Goal: Task Accomplishment & Management: Use online tool/utility

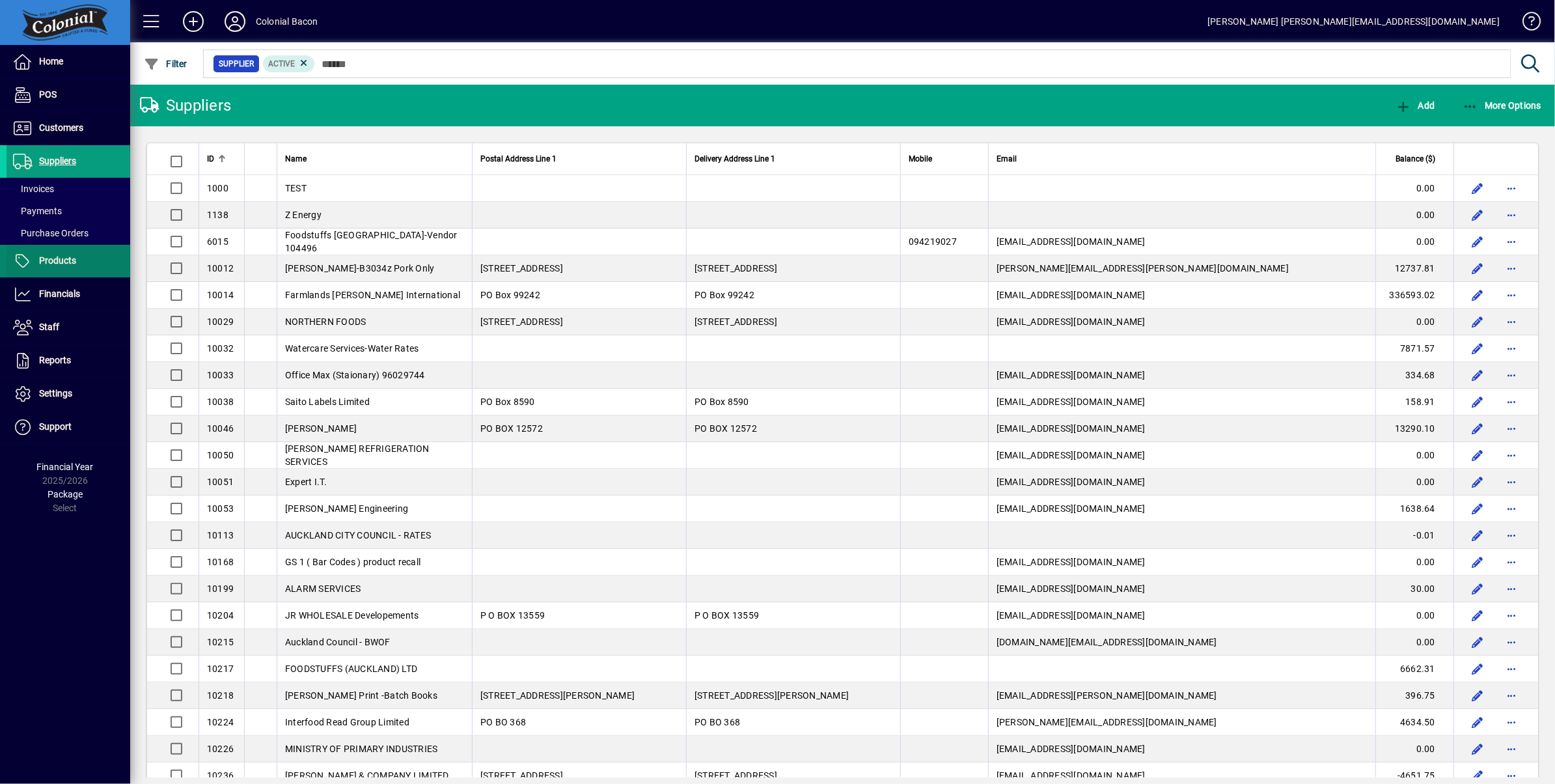
click at [49, 261] on span "Products" at bounding box center [58, 260] width 37 height 10
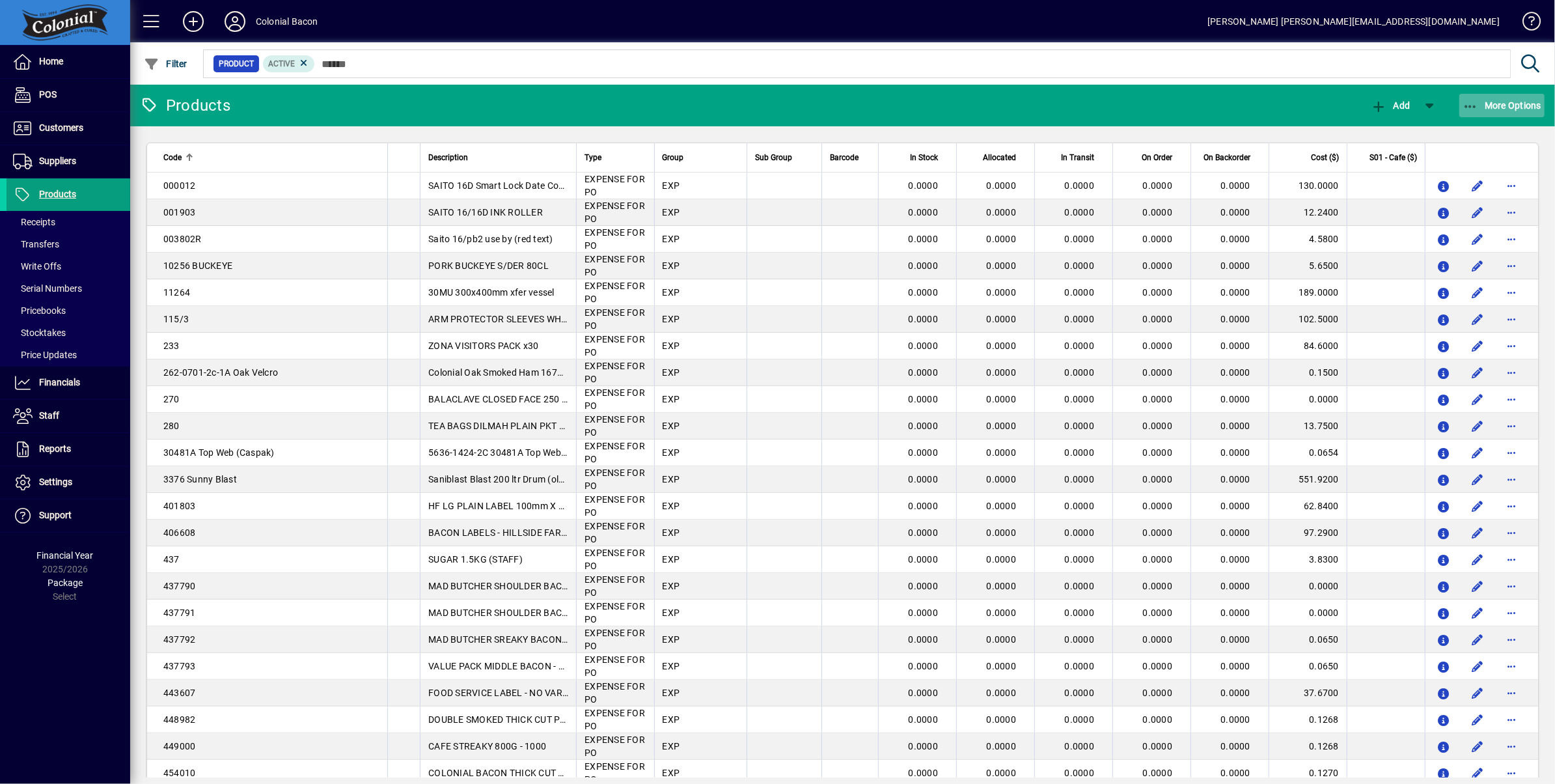
click at [1521, 107] on span "More Options" at bounding box center [1502, 105] width 79 height 10
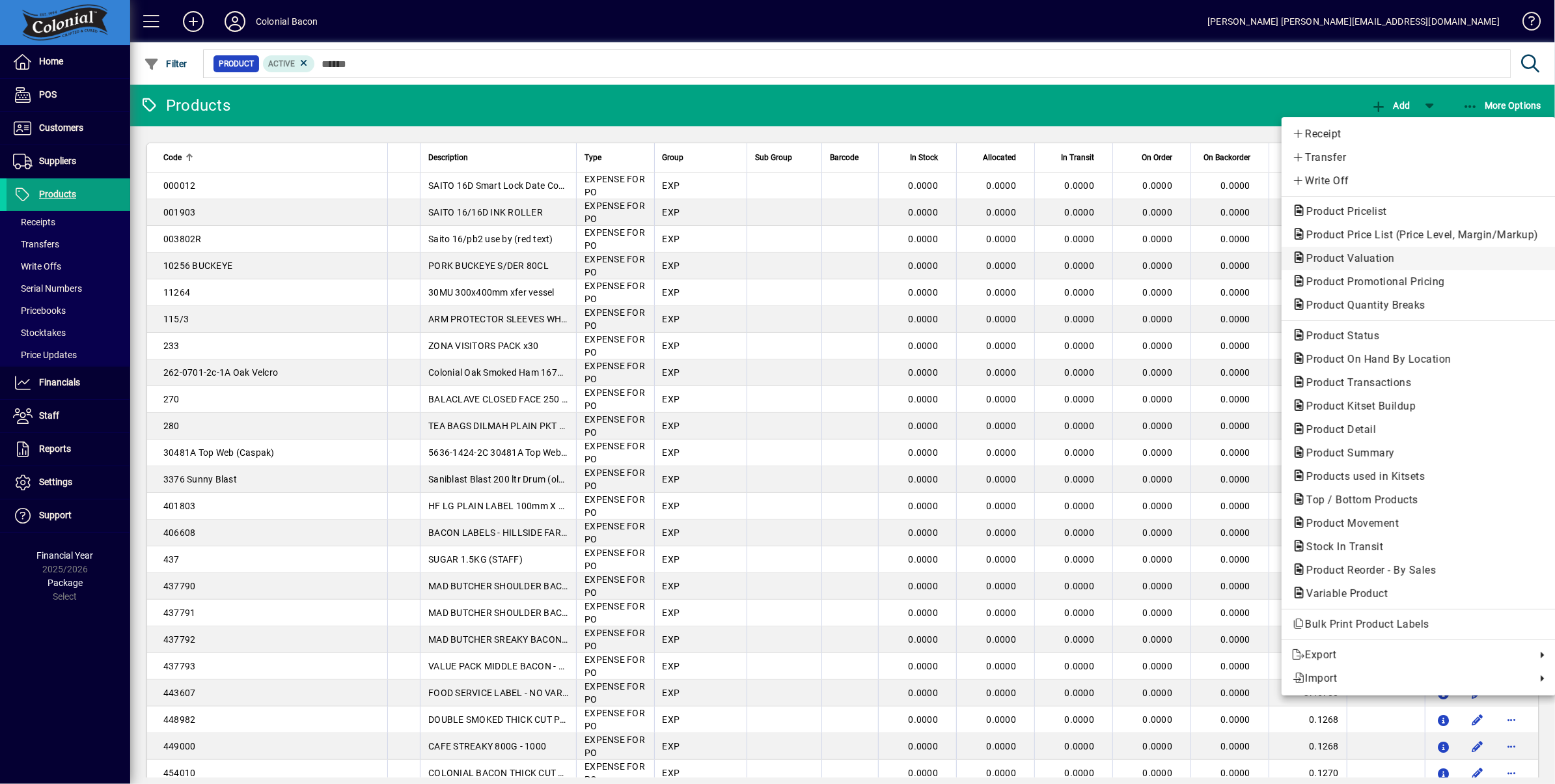
click at [1376, 259] on span "Product Valuation" at bounding box center [1347, 258] width 110 height 12
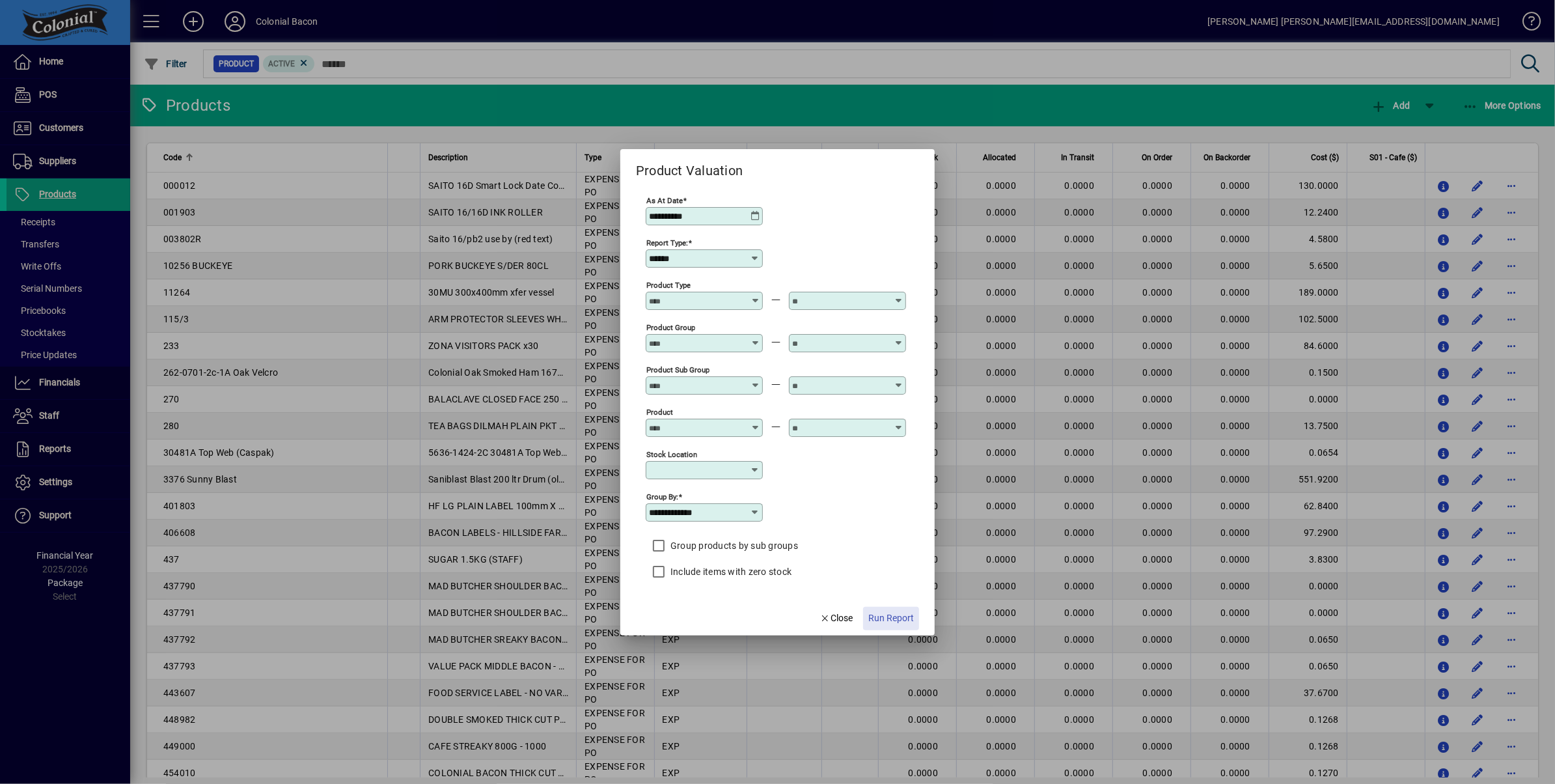
click at [884, 618] on span "Run Report" at bounding box center [891, 618] width 46 height 14
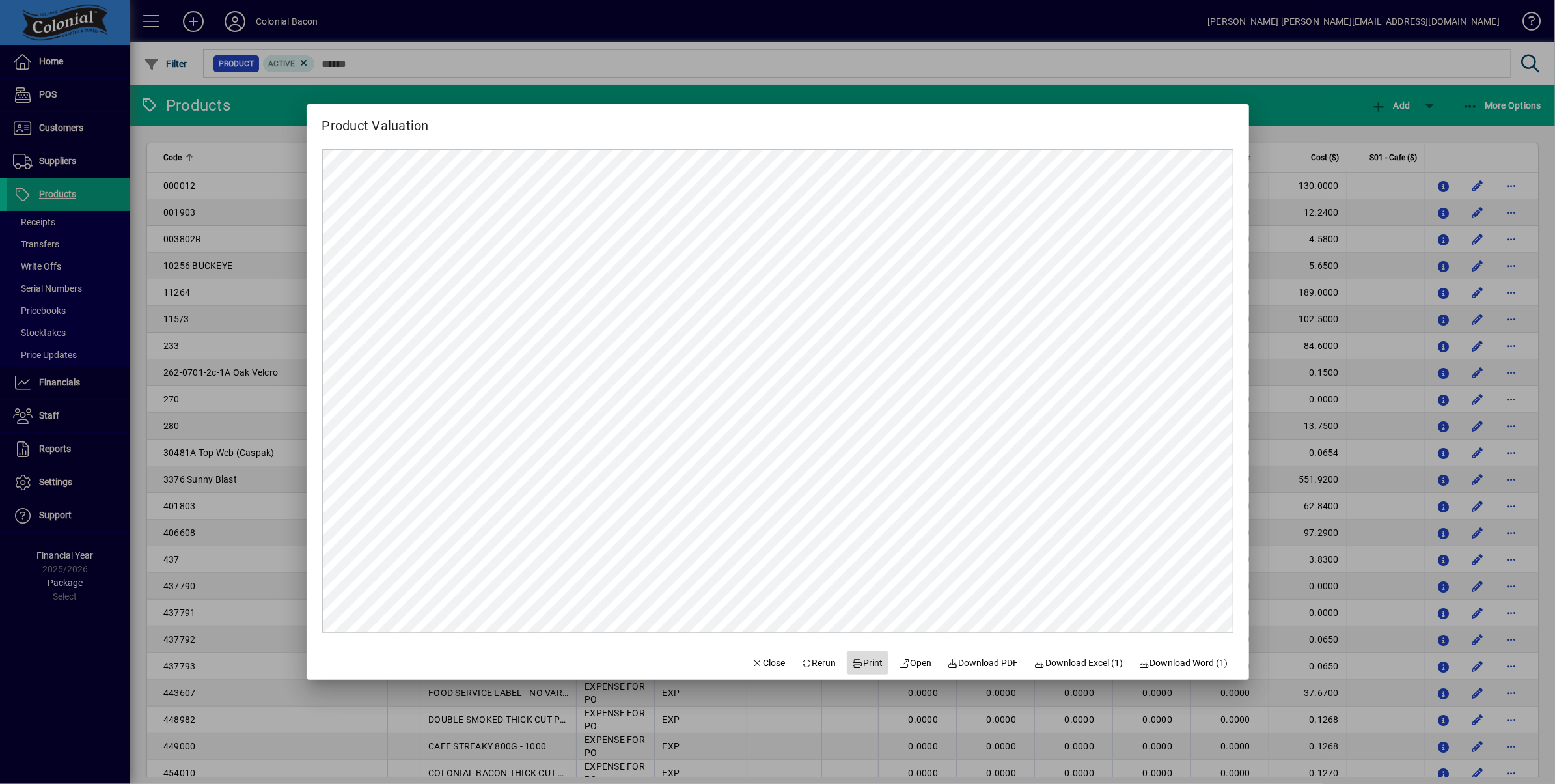
click at [868, 664] on span "Print" at bounding box center [867, 663] width 31 height 14
click at [867, 661] on span "Print" at bounding box center [867, 663] width 31 height 14
click at [759, 661] on span "Close" at bounding box center [769, 663] width 34 height 14
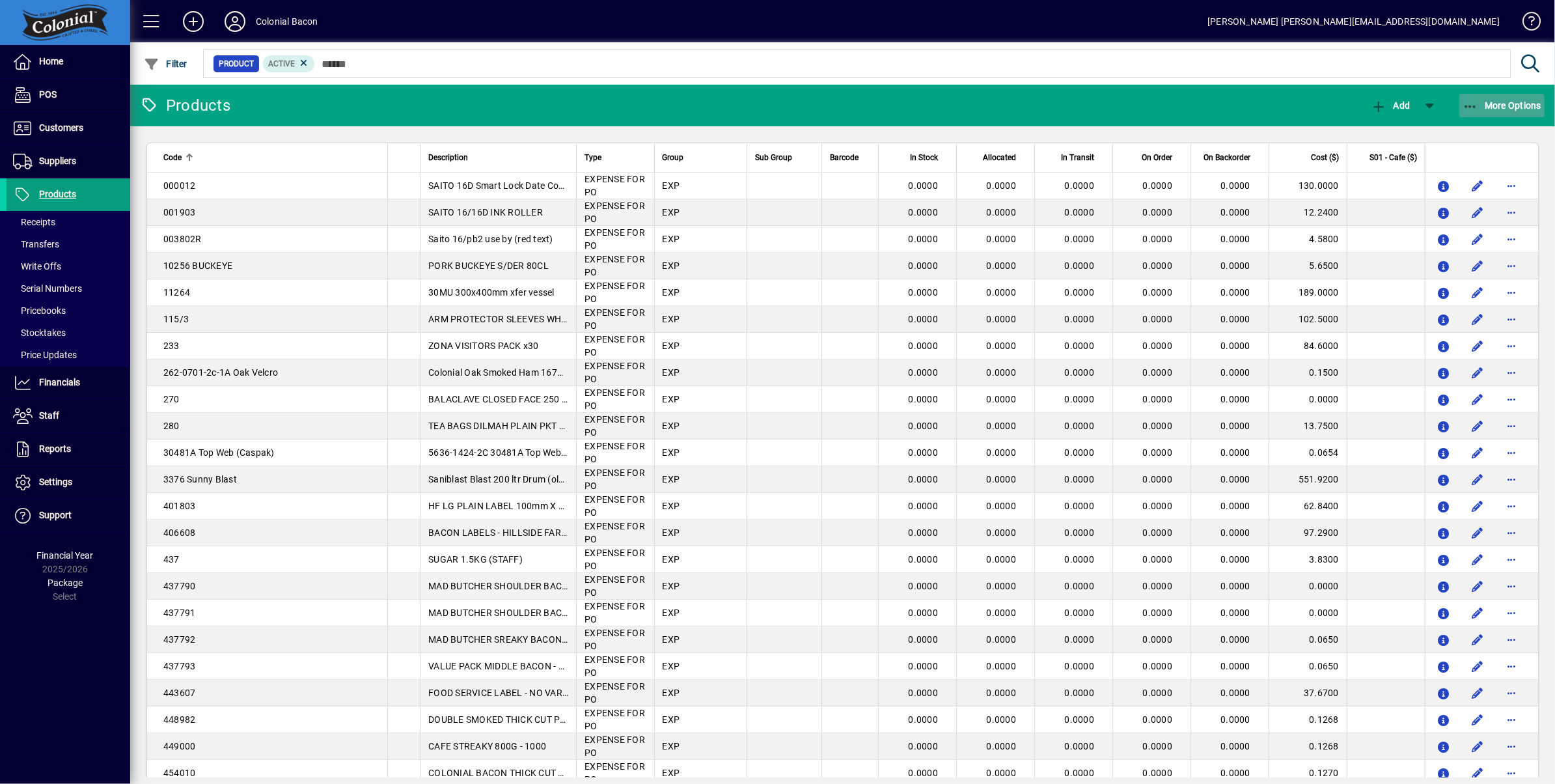
click at [1508, 104] on span "More Options" at bounding box center [1502, 105] width 79 height 10
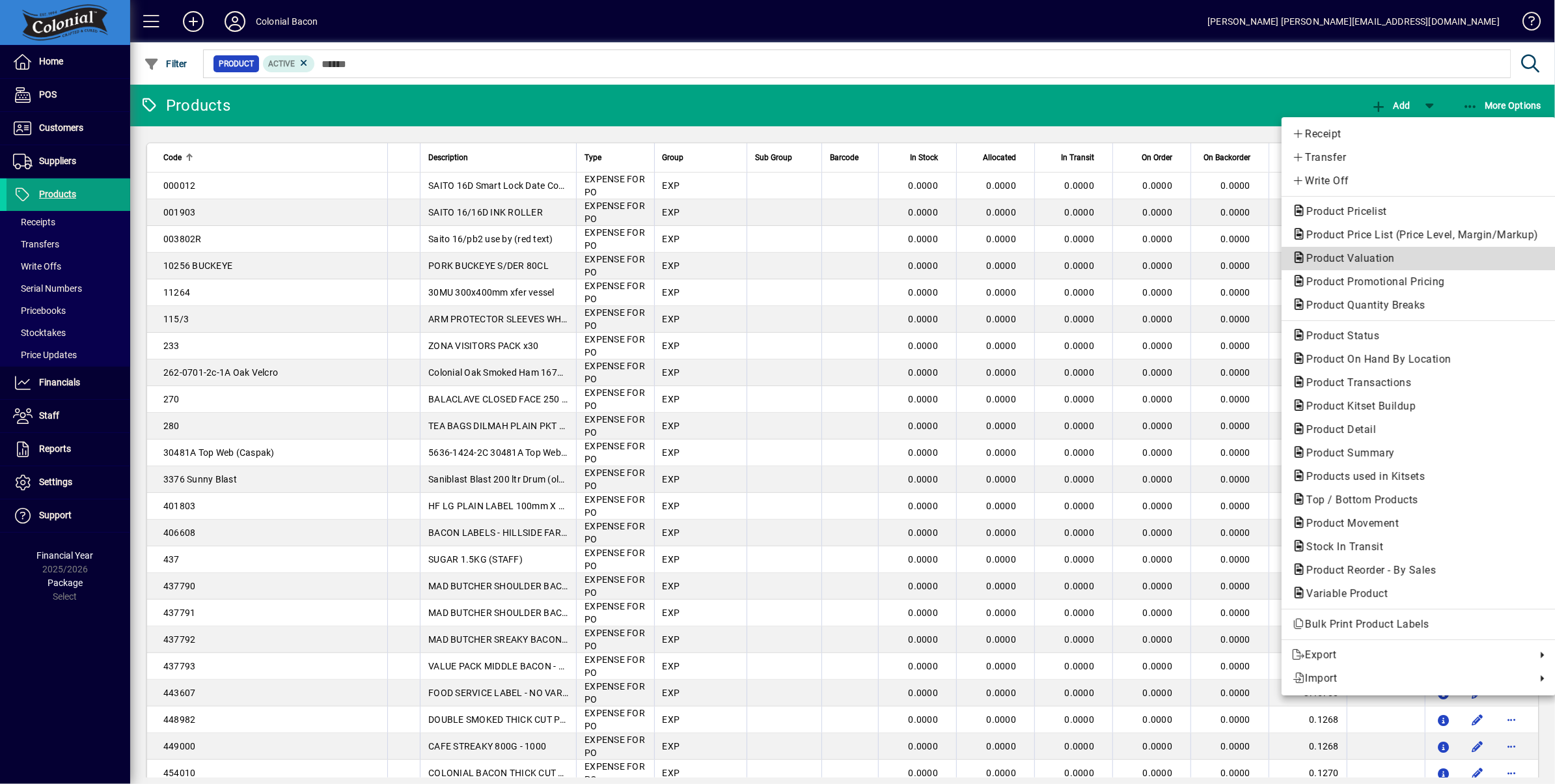
click at [1345, 255] on span "Product Valuation" at bounding box center [1347, 258] width 110 height 12
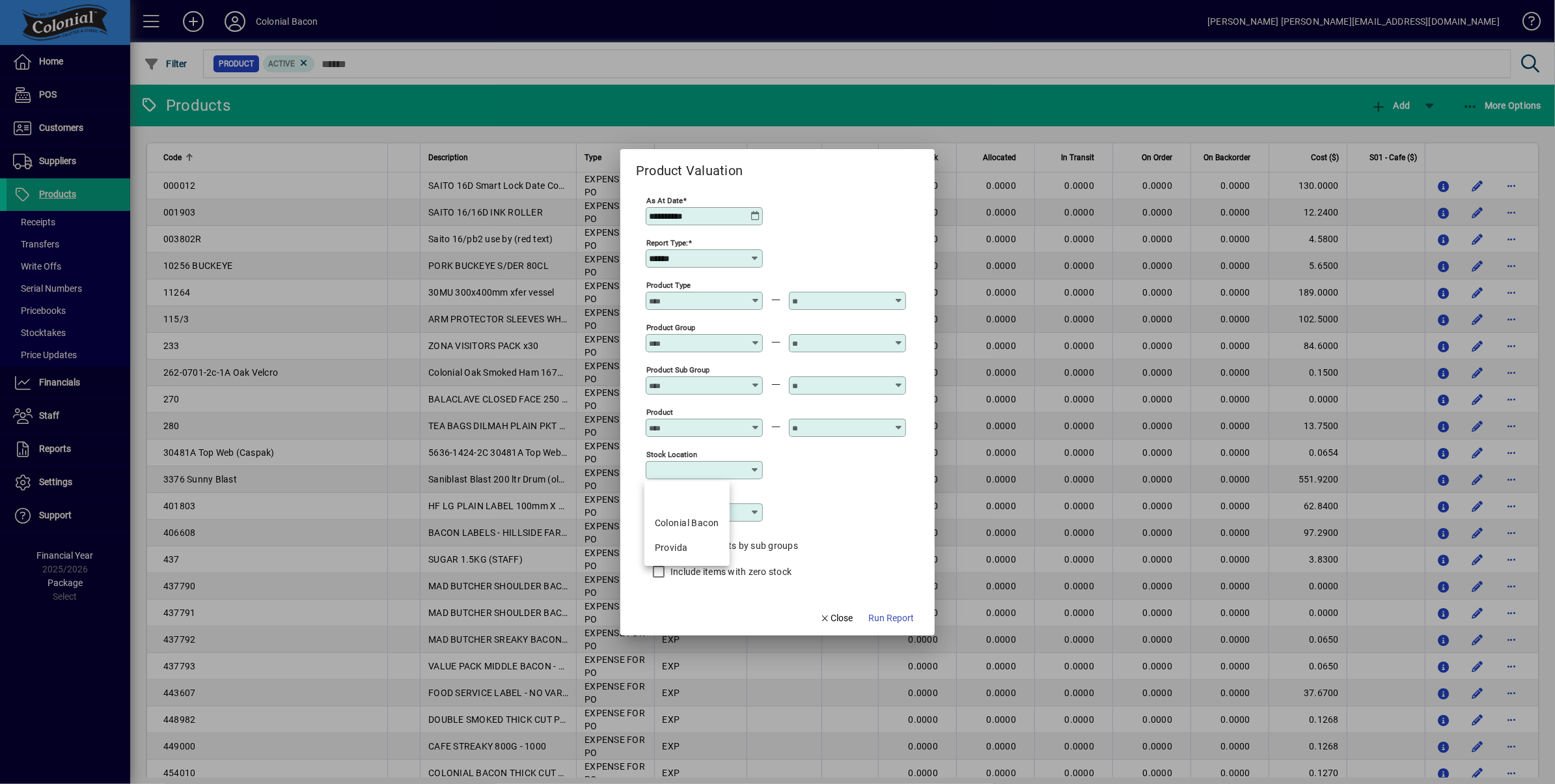
click at [738, 473] on input "Stock Location" at bounding box center [699, 470] width 101 height 10
drag, startPoint x: 706, startPoint y: 525, endPoint x: 746, endPoint y: 527, distance: 40.0
click at [706, 525] on div "Colonial Bacon" at bounding box center [687, 523] width 65 height 14
type input "**********"
click at [897, 614] on span "Run Report" at bounding box center [891, 618] width 46 height 14
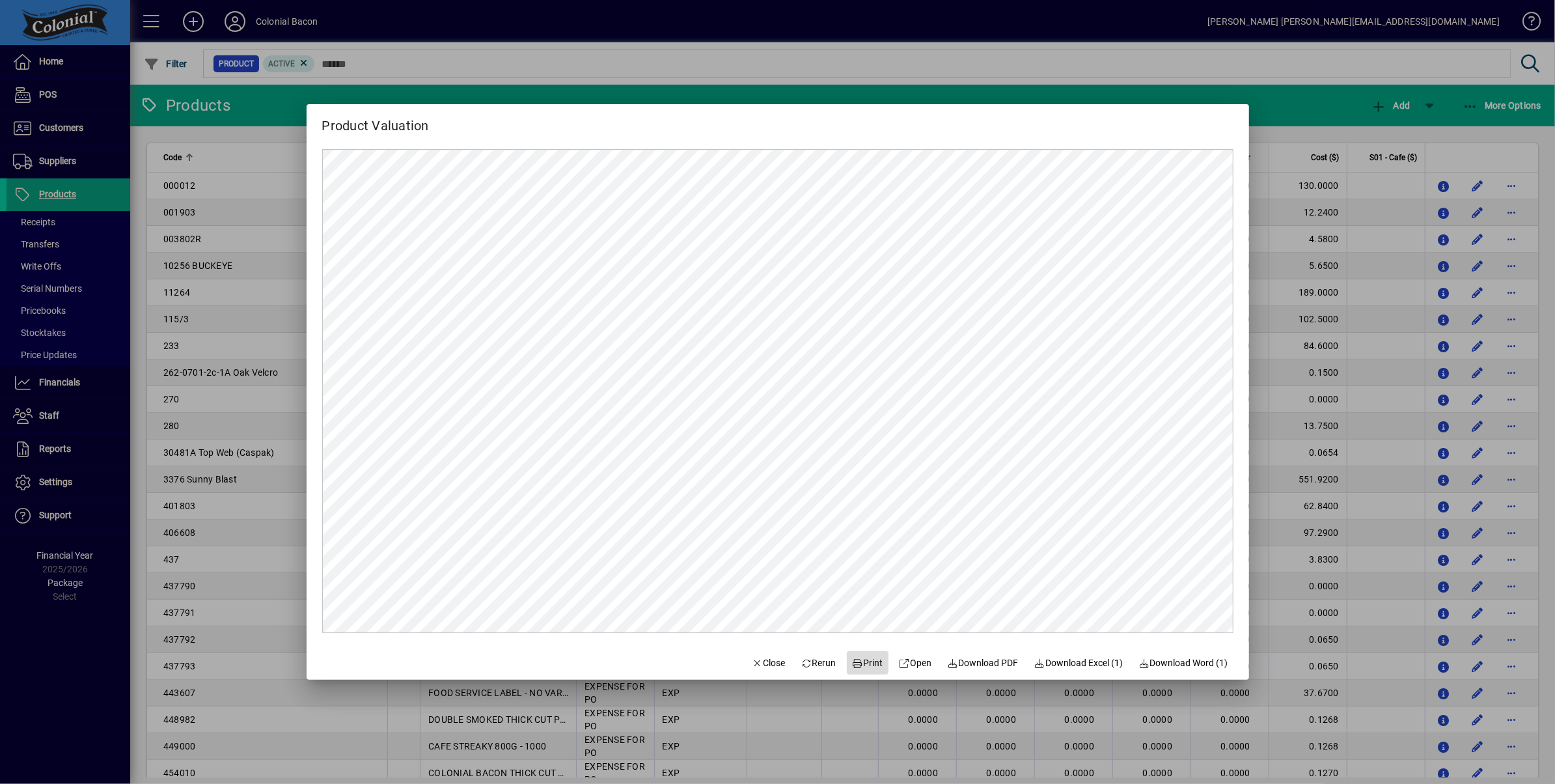
click at [868, 661] on span "Print" at bounding box center [867, 663] width 31 height 14
click at [760, 662] on span "Close" at bounding box center [769, 663] width 34 height 14
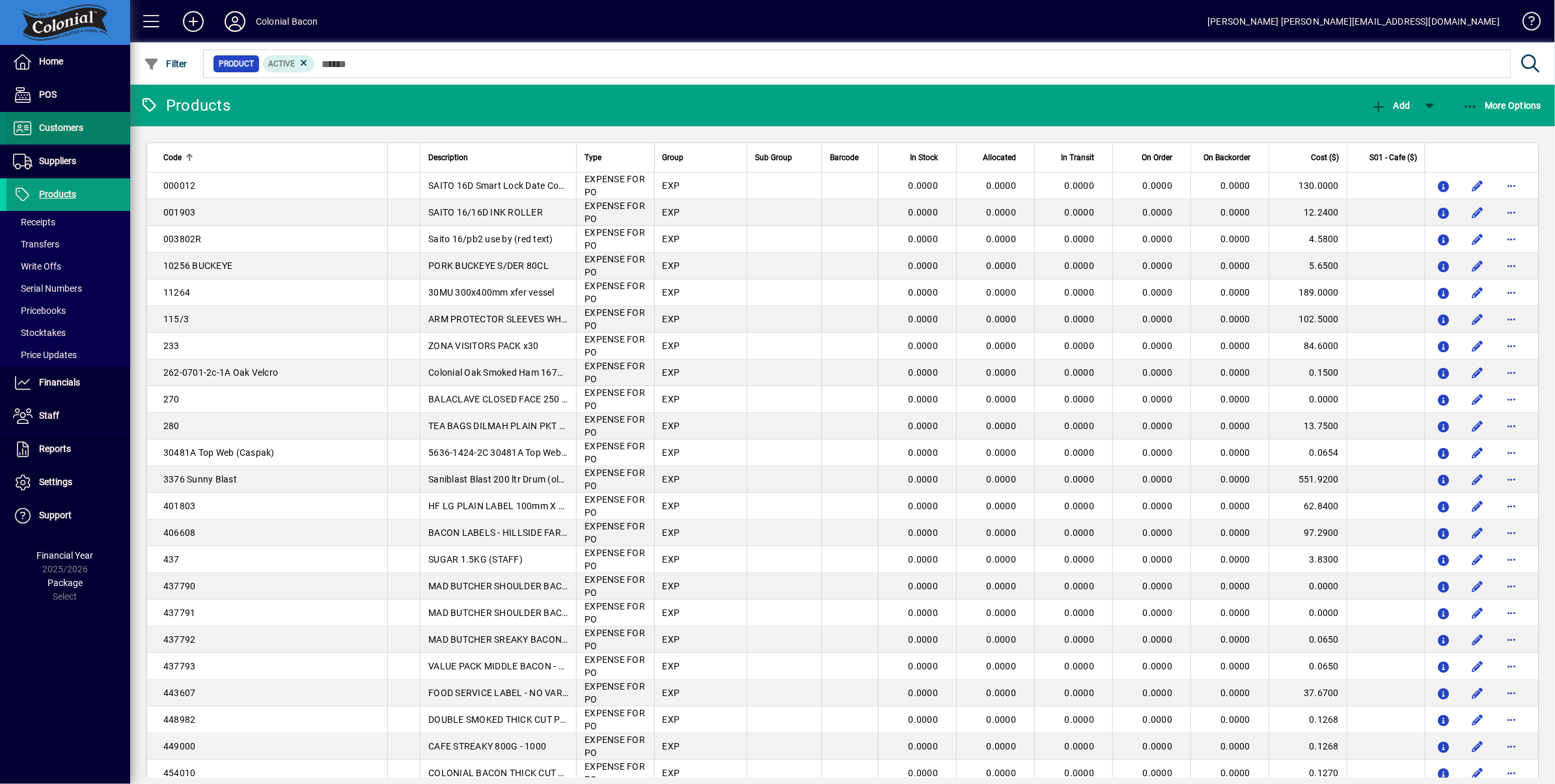
click at [66, 130] on span "Customers" at bounding box center [61, 127] width 44 height 10
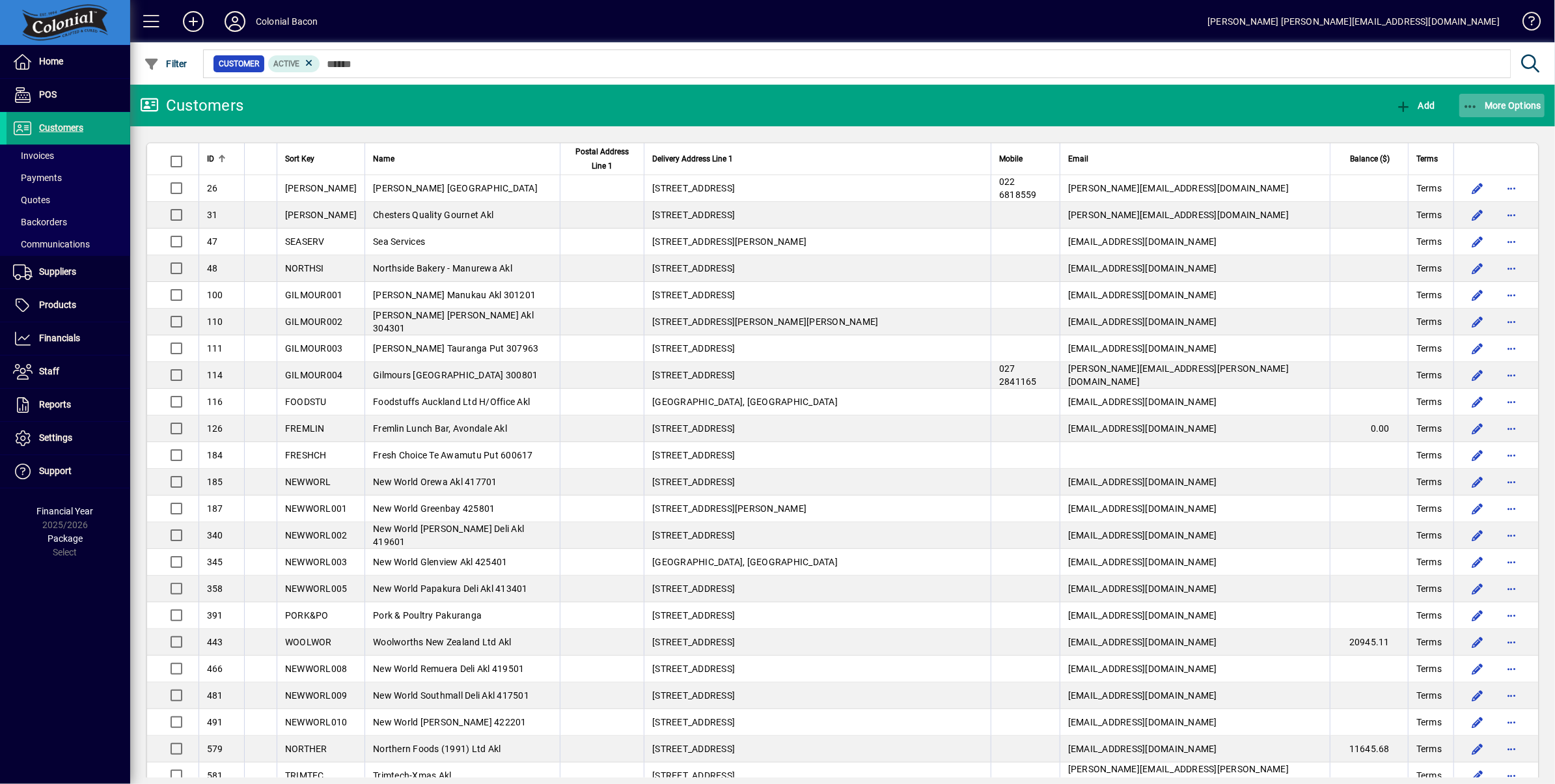
click at [1507, 105] on span "More Options" at bounding box center [1502, 105] width 79 height 10
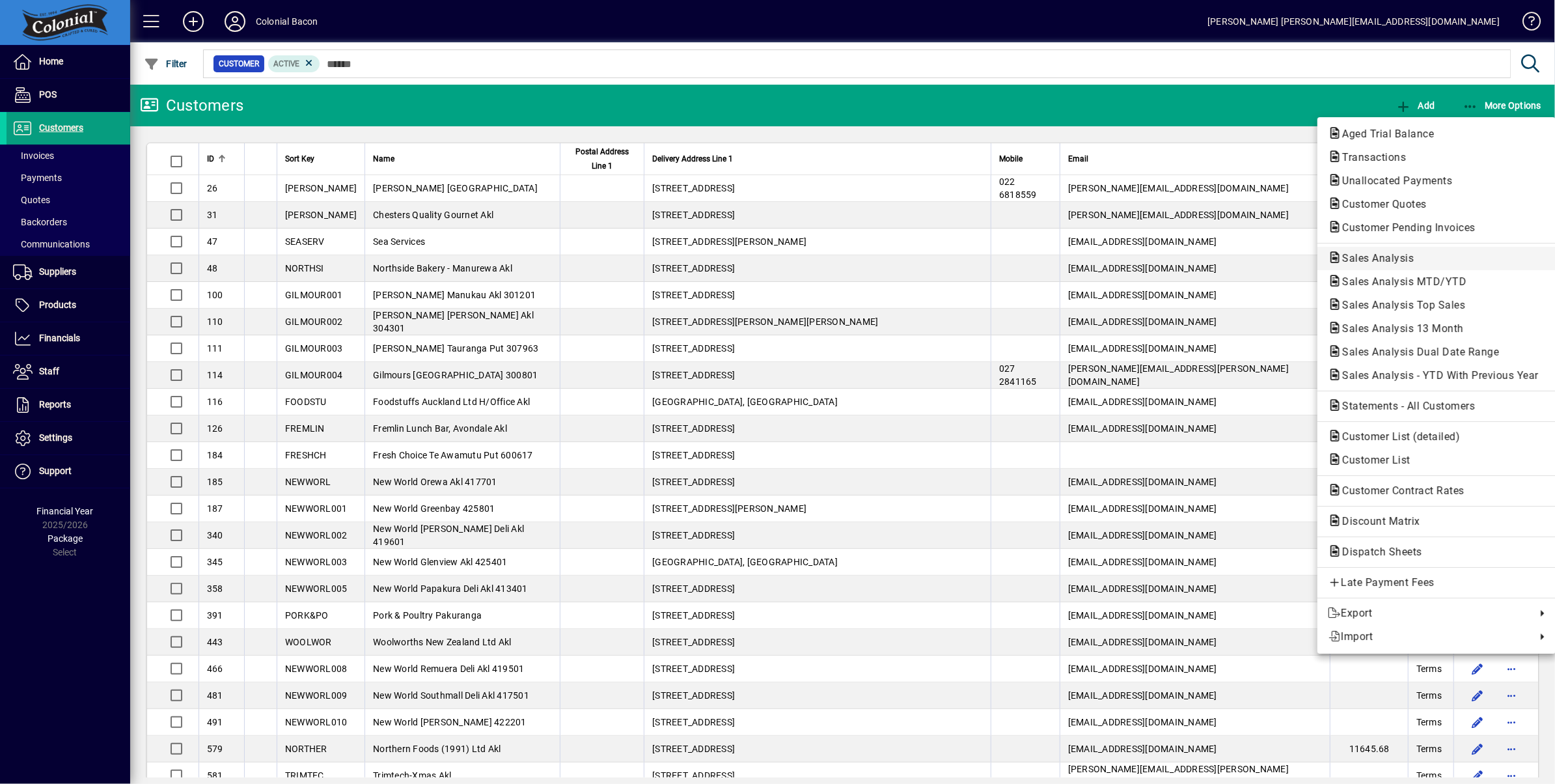
click at [1417, 256] on span "Sales Analysis" at bounding box center [1374, 258] width 93 height 12
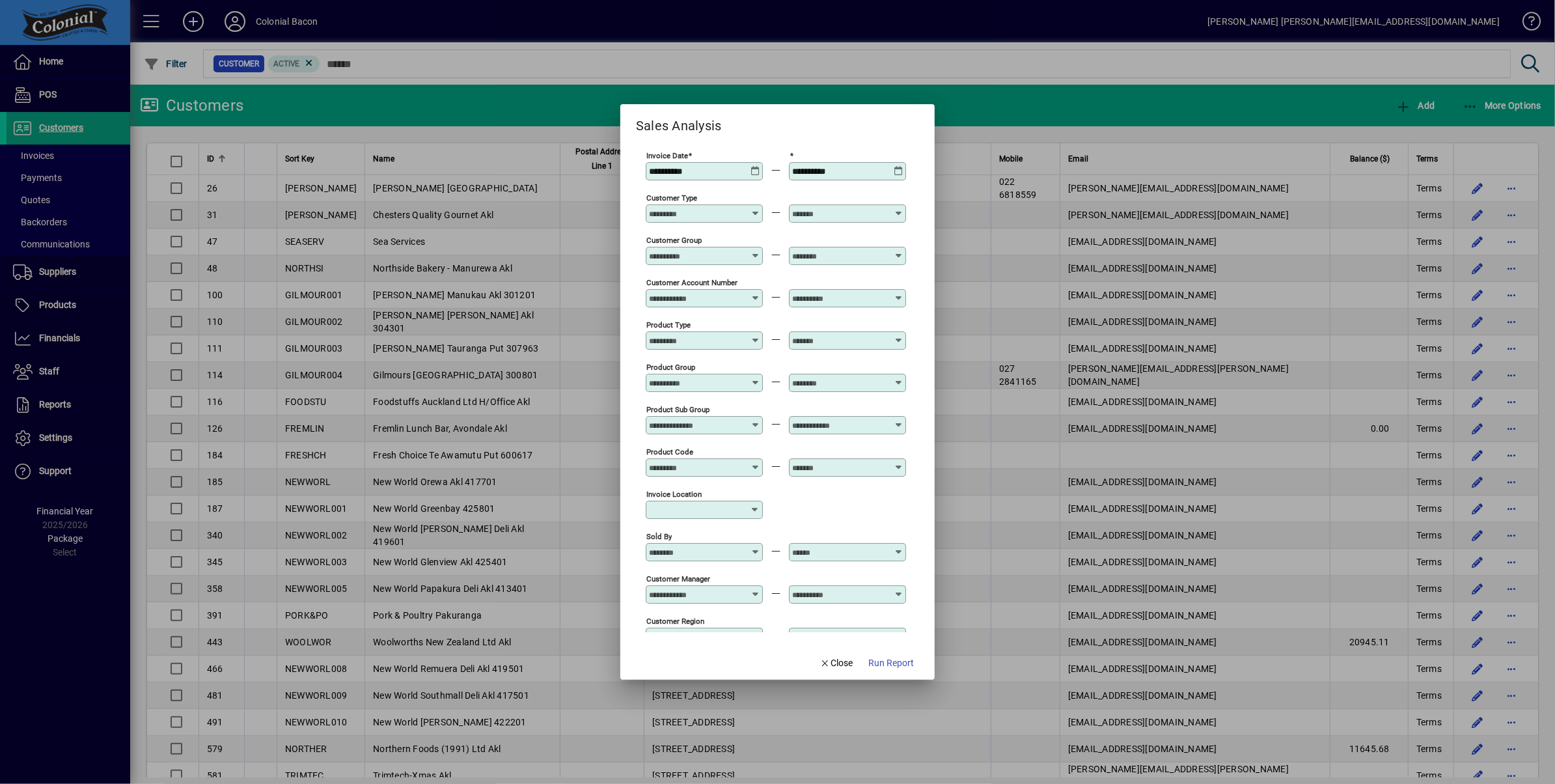
click at [896, 166] on icon at bounding box center [898, 166] width 10 height 0
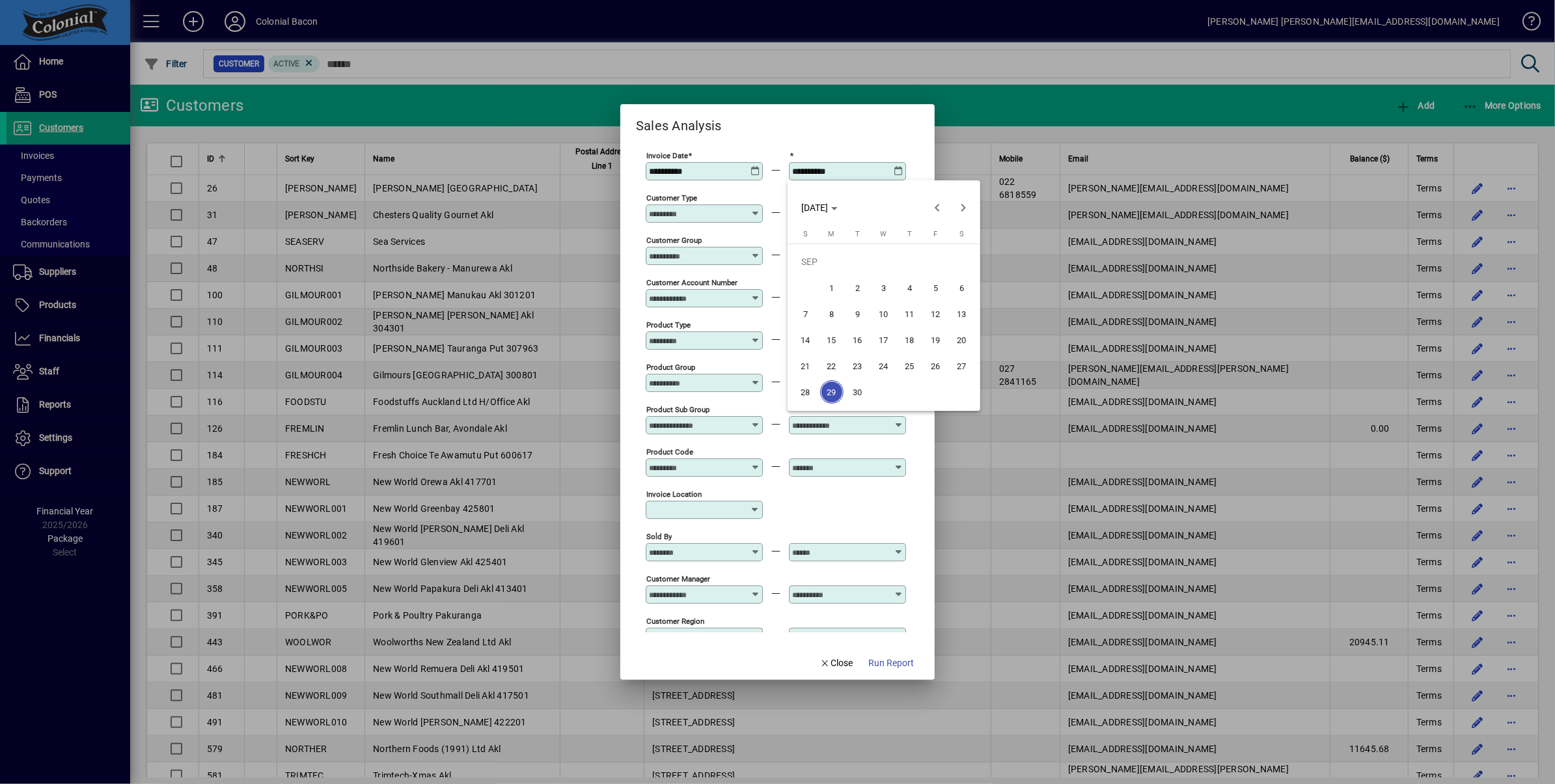
click at [859, 394] on span "30" at bounding box center [858, 392] width 23 height 23
type input "**********"
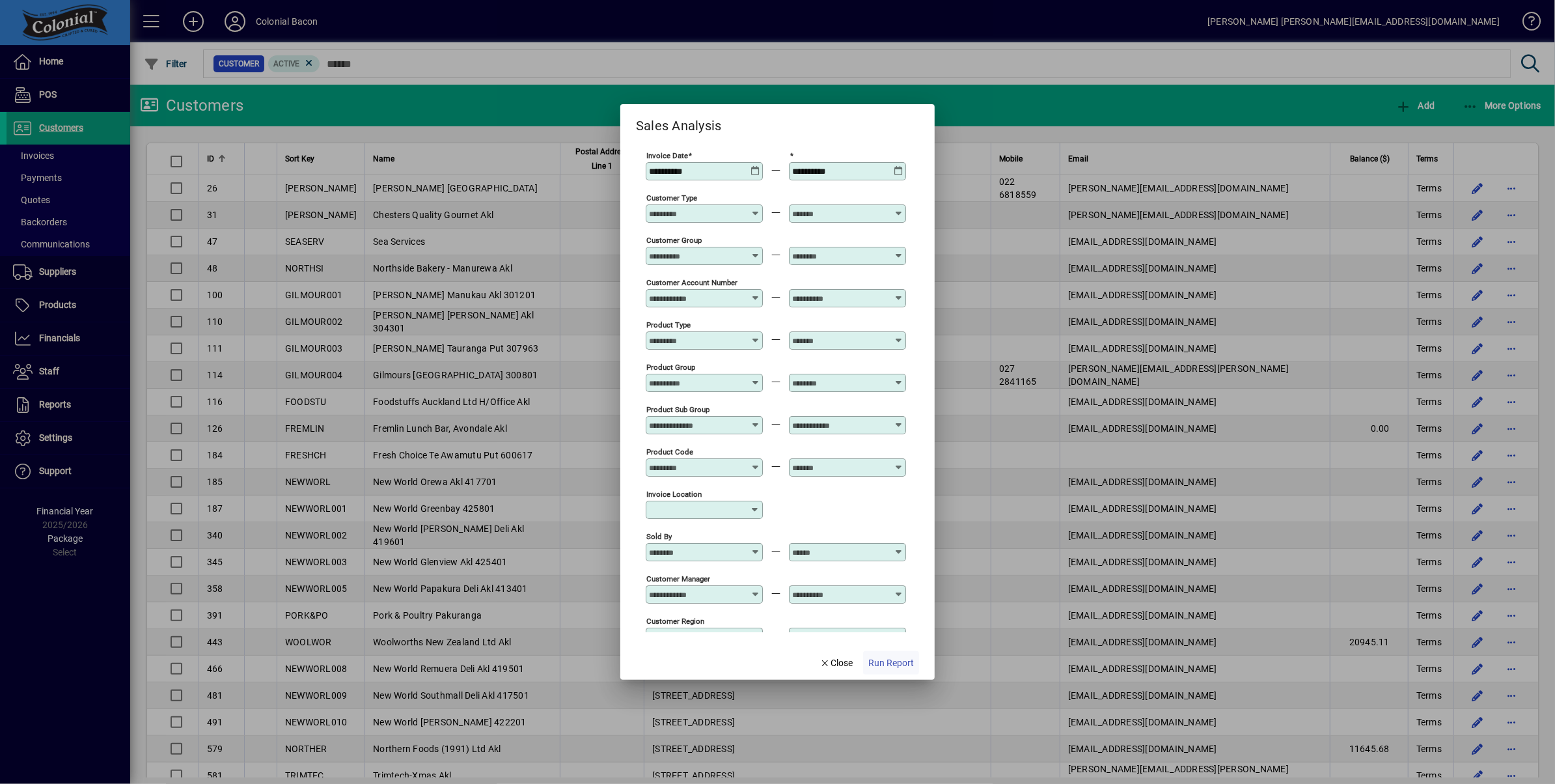
click at [889, 663] on span "Run Report" at bounding box center [891, 663] width 46 height 14
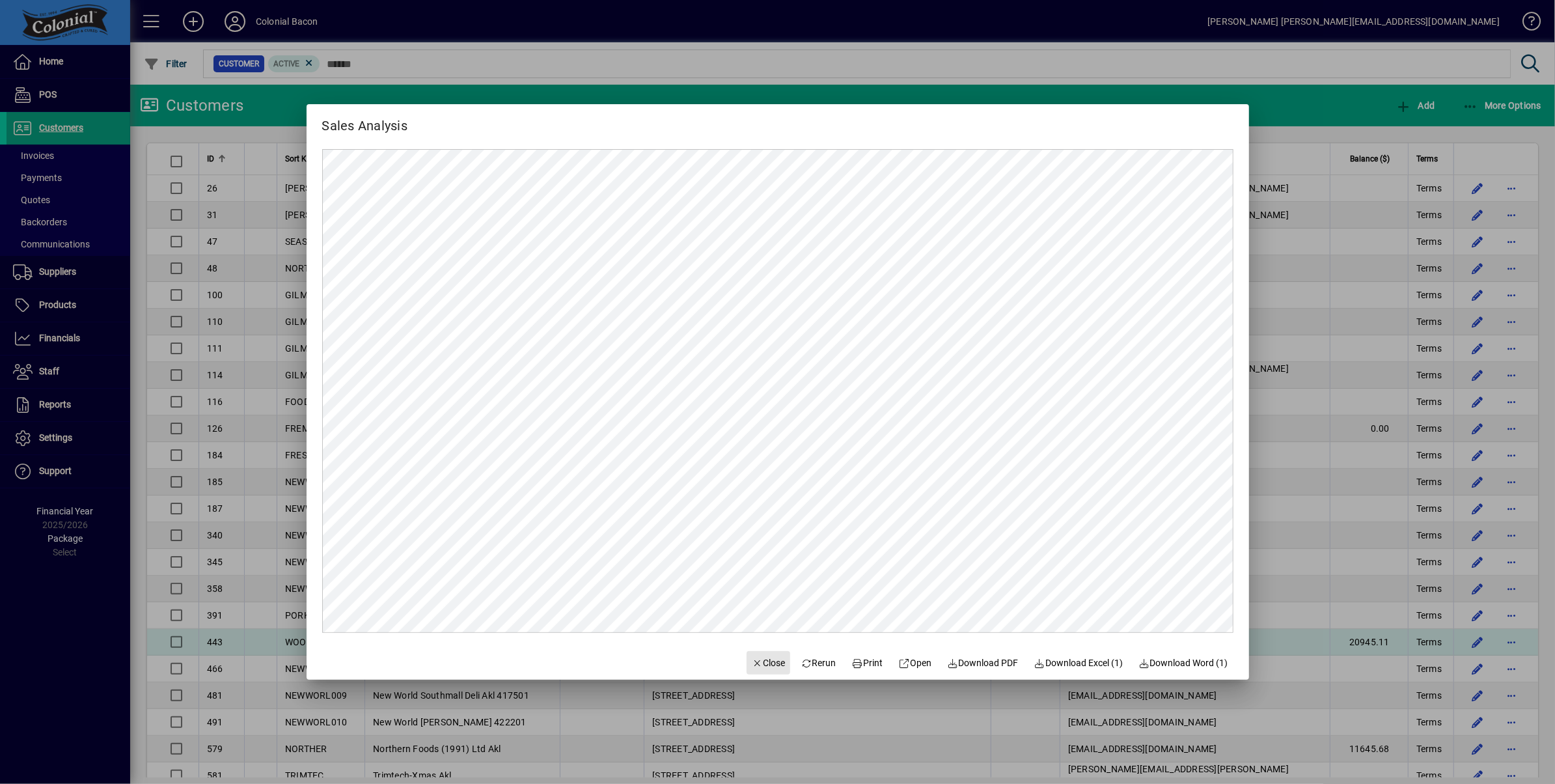
drag, startPoint x: 764, startPoint y: 667, endPoint x: 837, endPoint y: 637, distance: 78.9
click at [764, 667] on span "Close" at bounding box center [769, 663] width 34 height 14
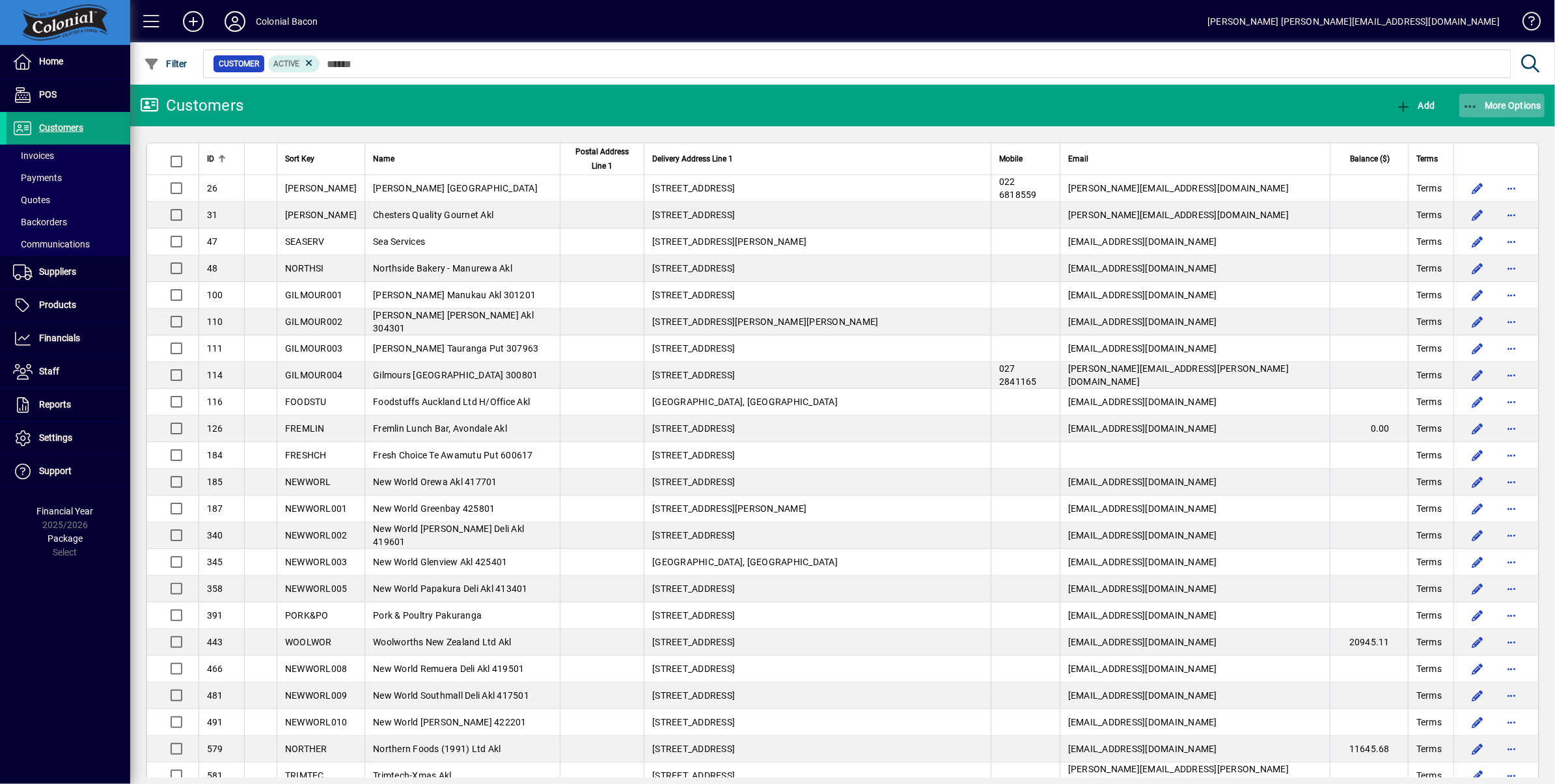
click at [1499, 102] on span "More Options" at bounding box center [1502, 105] width 79 height 10
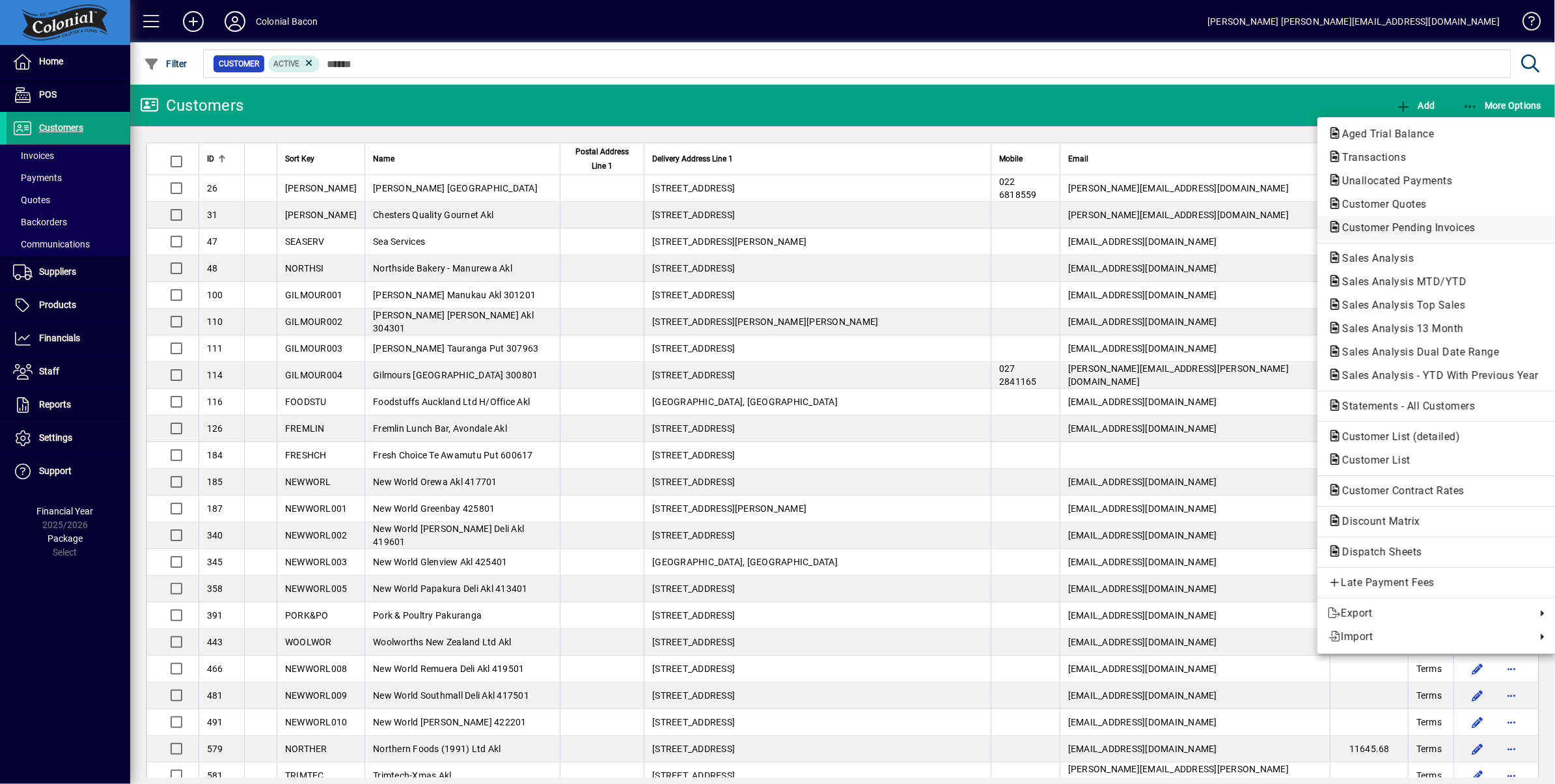
click at [1406, 230] on span "Customer Pending Invoices" at bounding box center [1405, 228] width 154 height 12
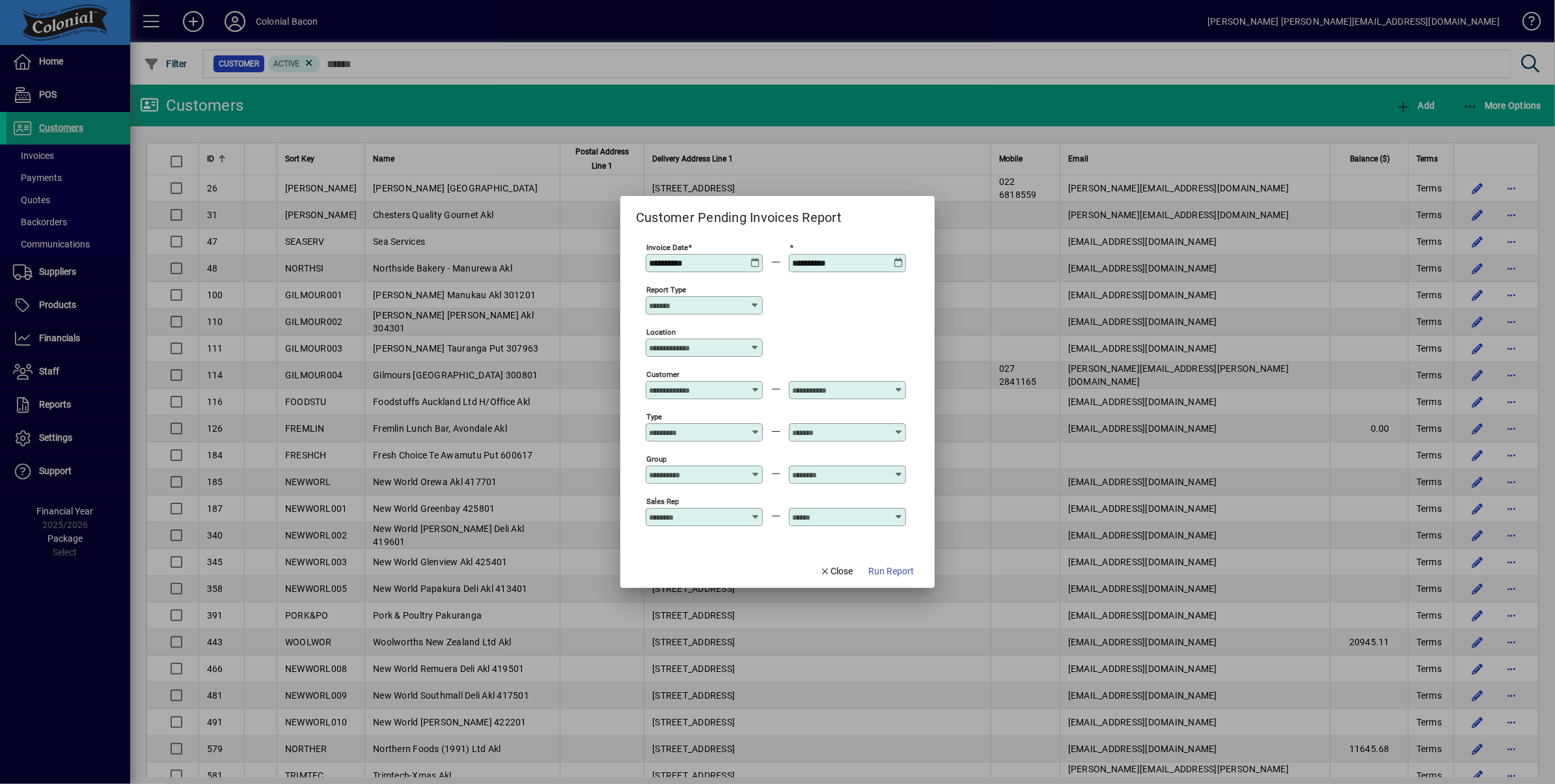
click at [895, 257] on icon at bounding box center [898, 257] width 10 height 0
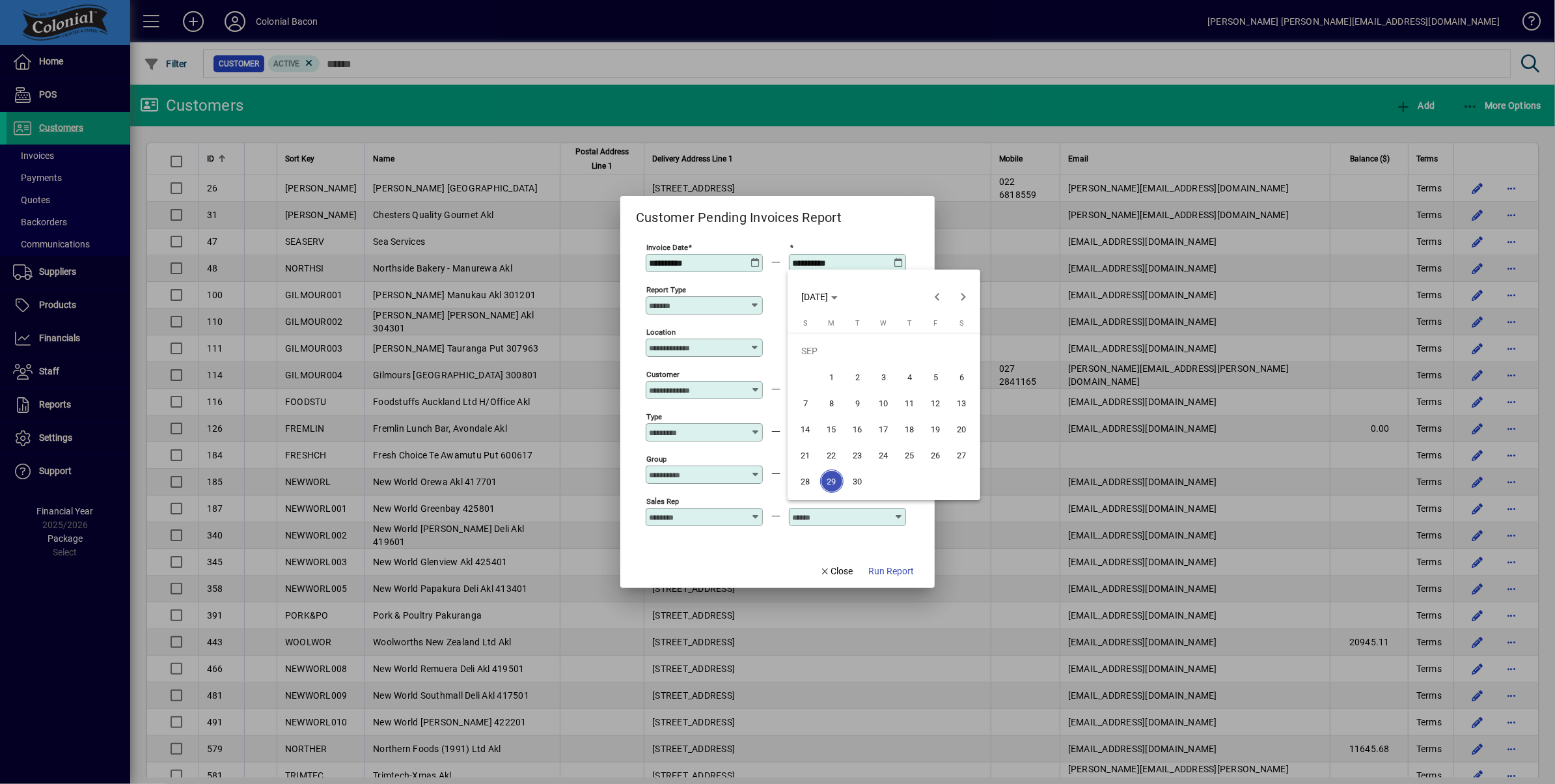
click at [860, 482] on span "30" at bounding box center [858, 481] width 23 height 23
type input "**********"
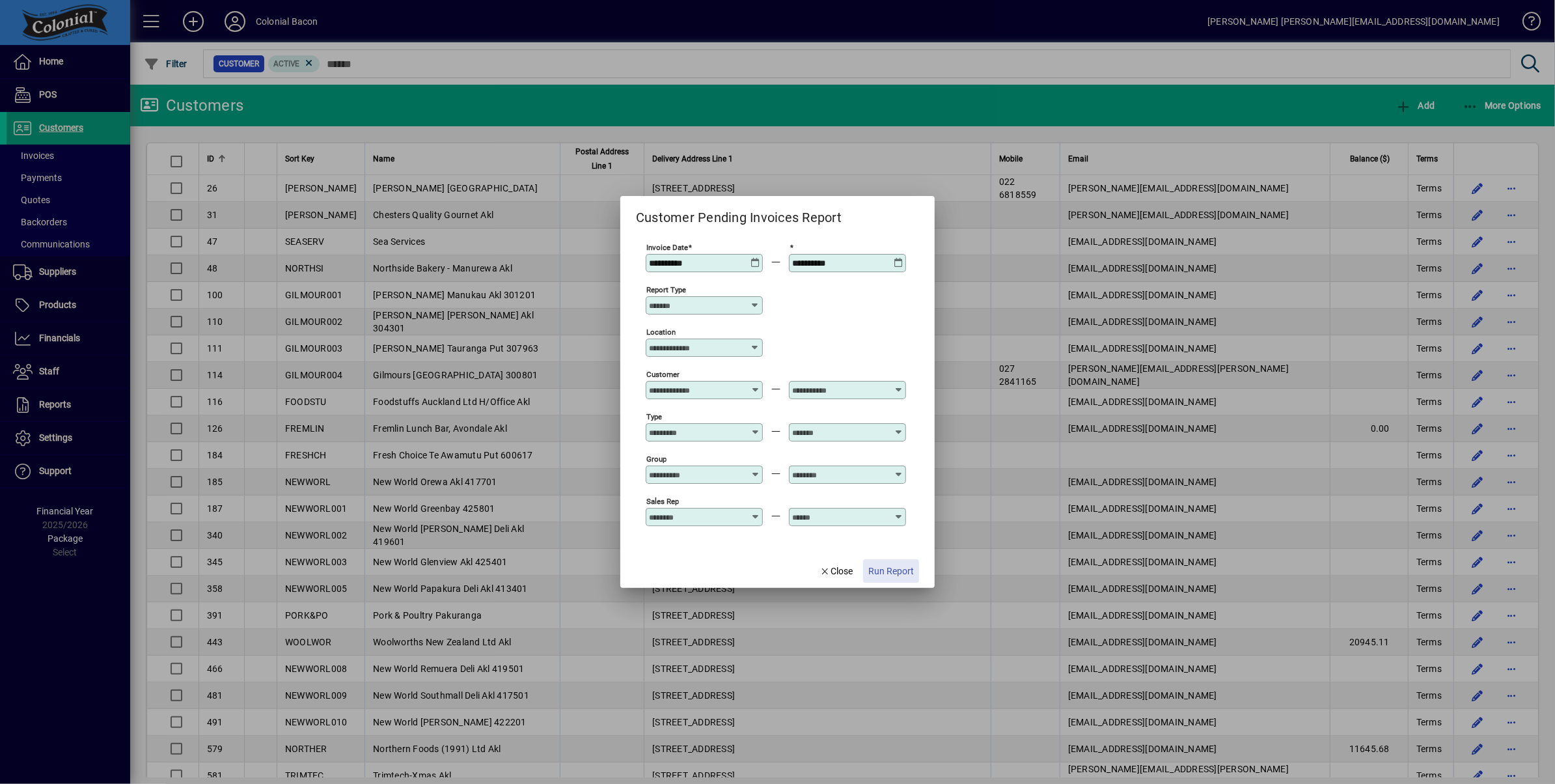
click at [893, 574] on span "Run Report" at bounding box center [891, 572] width 46 height 14
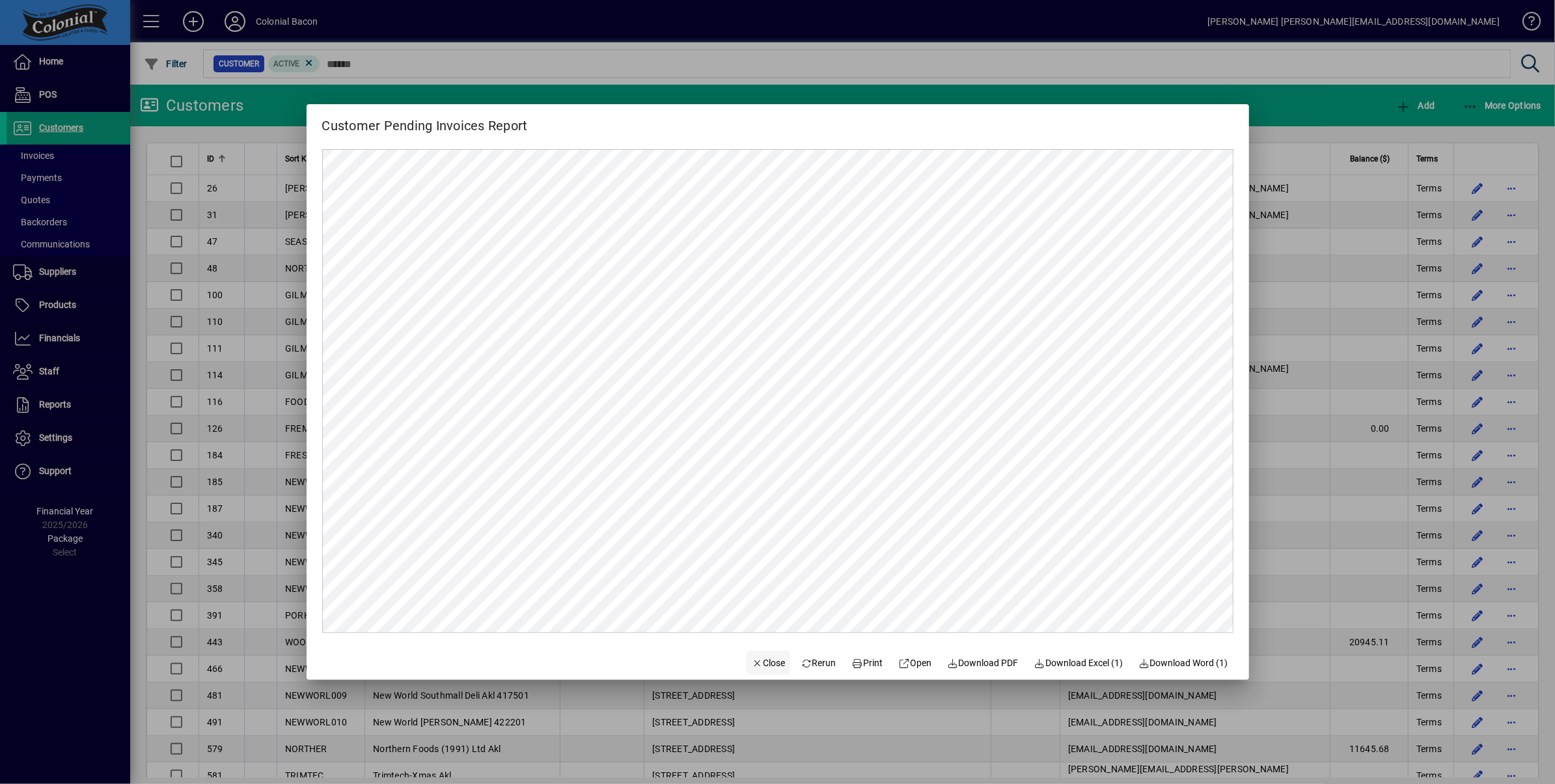
click at [760, 663] on span "Close" at bounding box center [769, 663] width 34 height 14
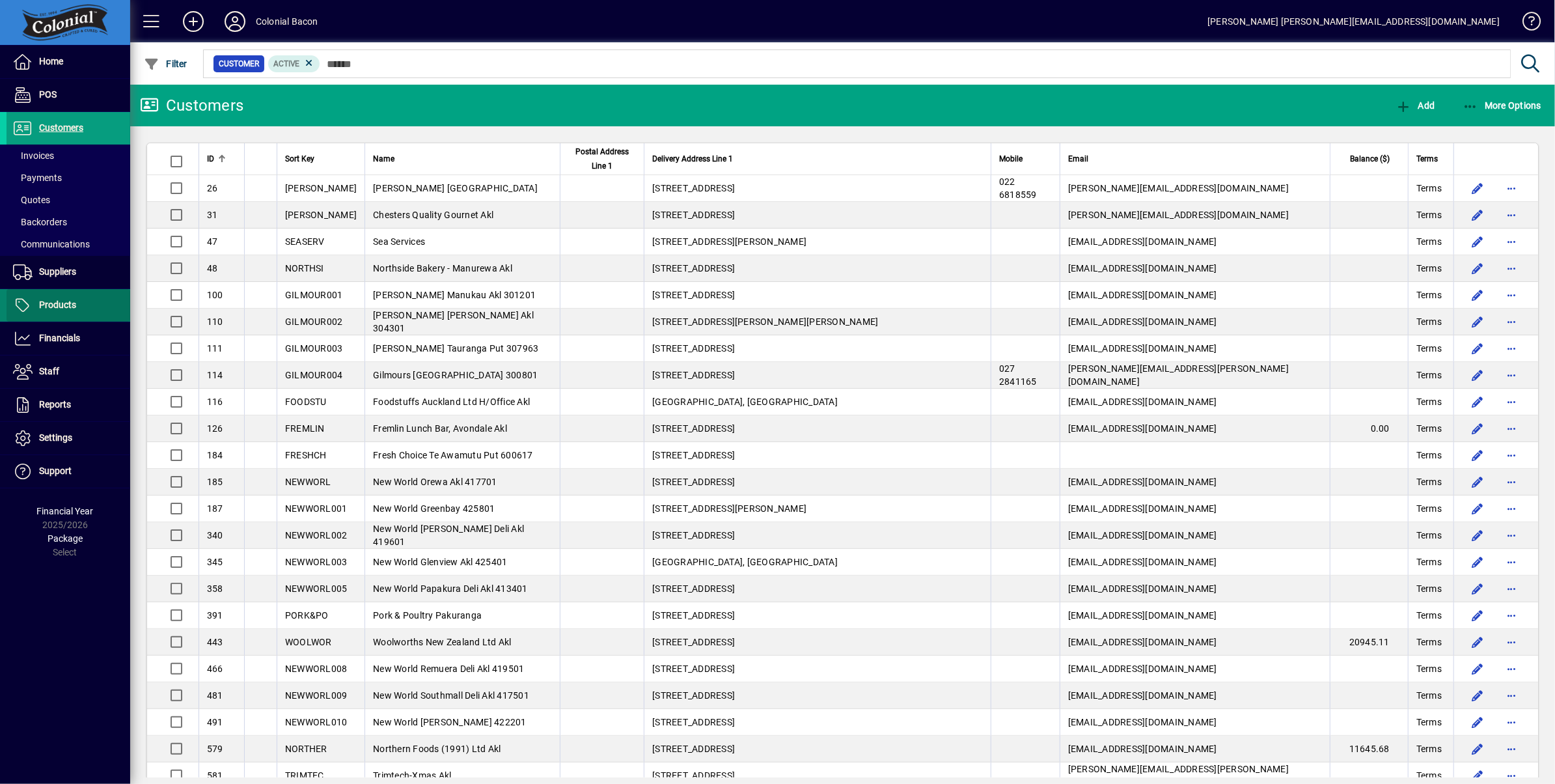
click at [70, 307] on span "Products" at bounding box center [58, 304] width 37 height 10
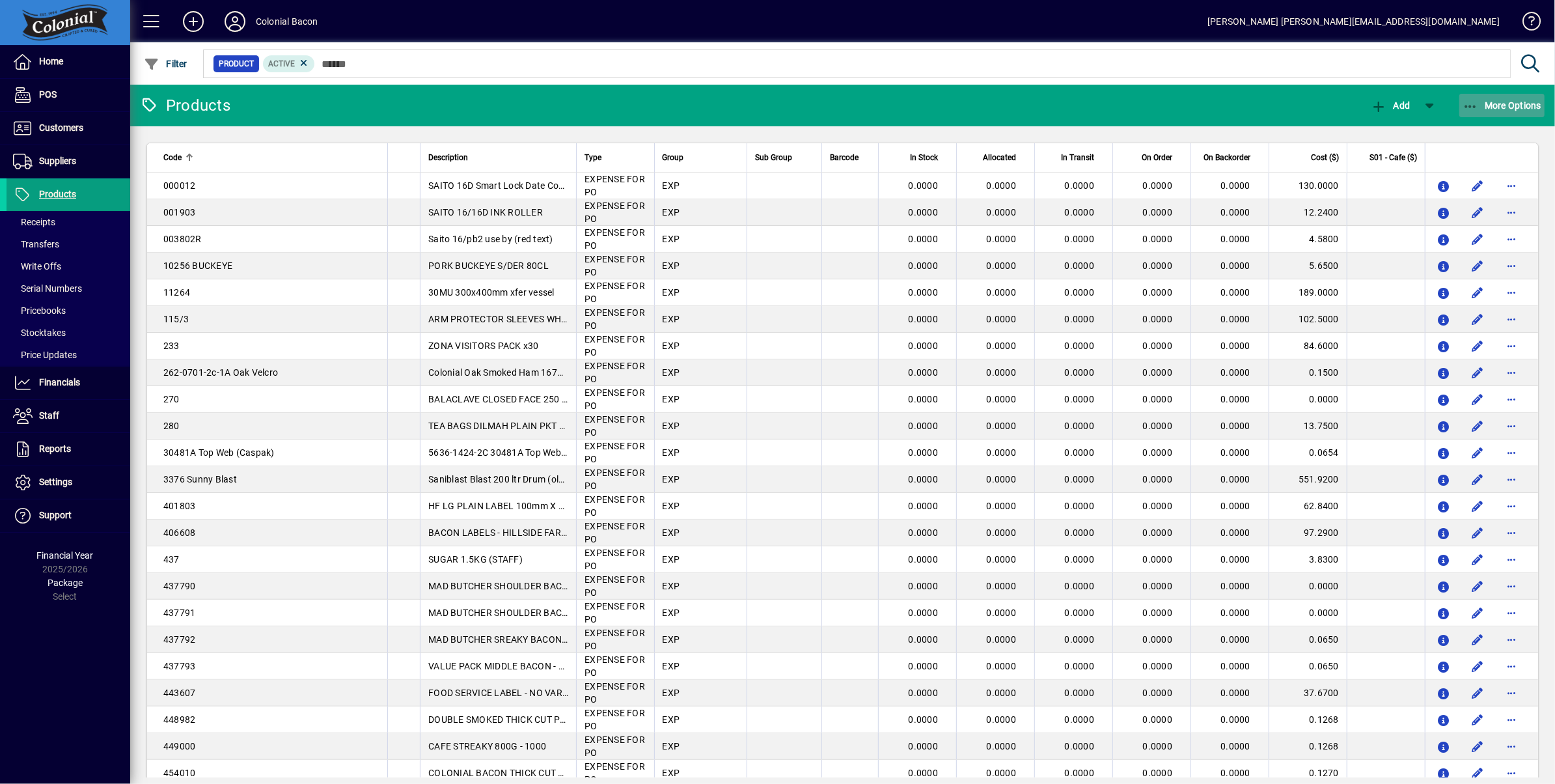
click at [1517, 108] on span "More Options" at bounding box center [1502, 105] width 79 height 10
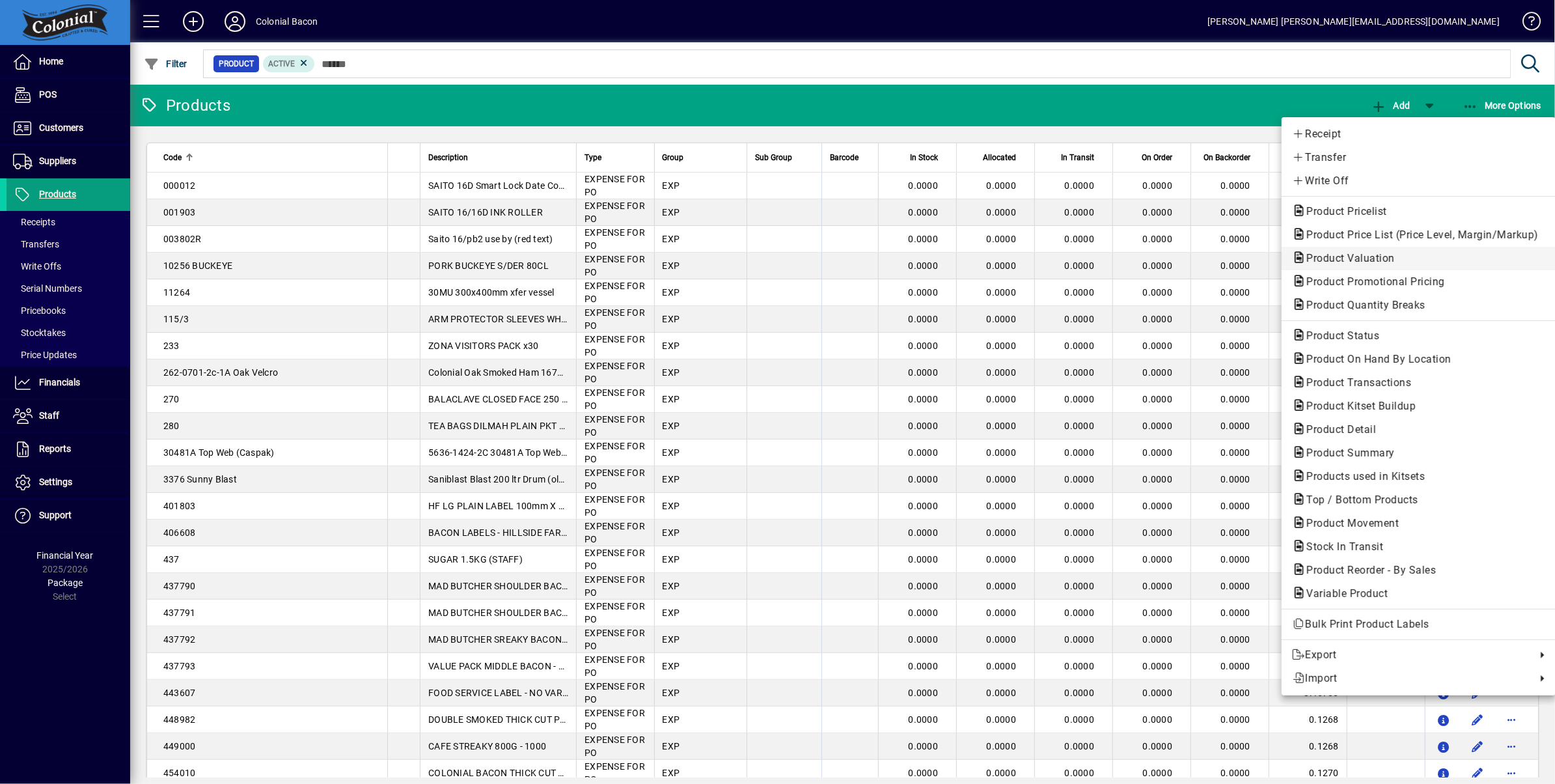
click at [1345, 257] on span "Product Valuation" at bounding box center [1347, 258] width 110 height 12
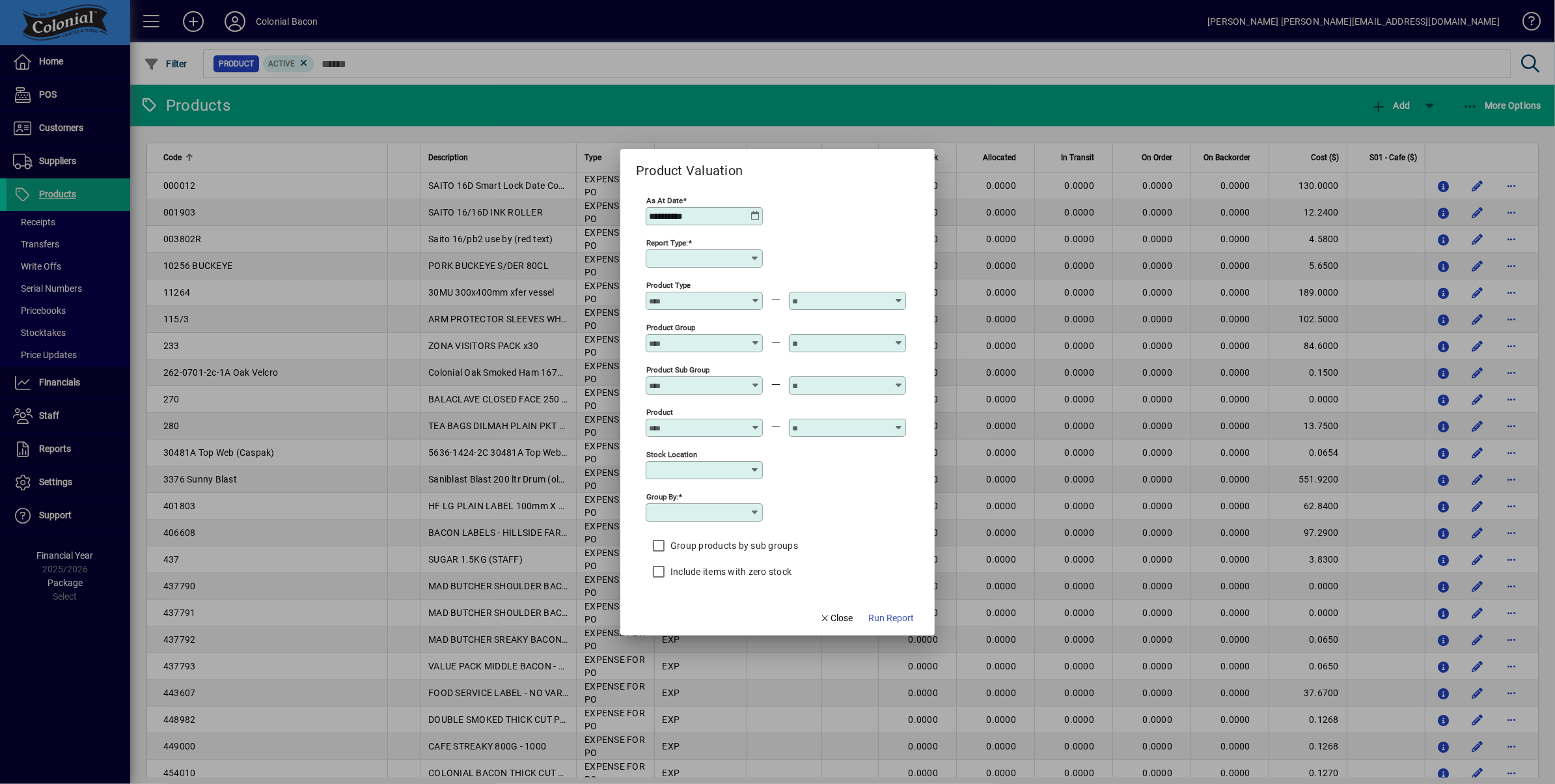
type input "******"
type input "**********"
click at [752, 211] on icon at bounding box center [755, 215] width 10 height 10
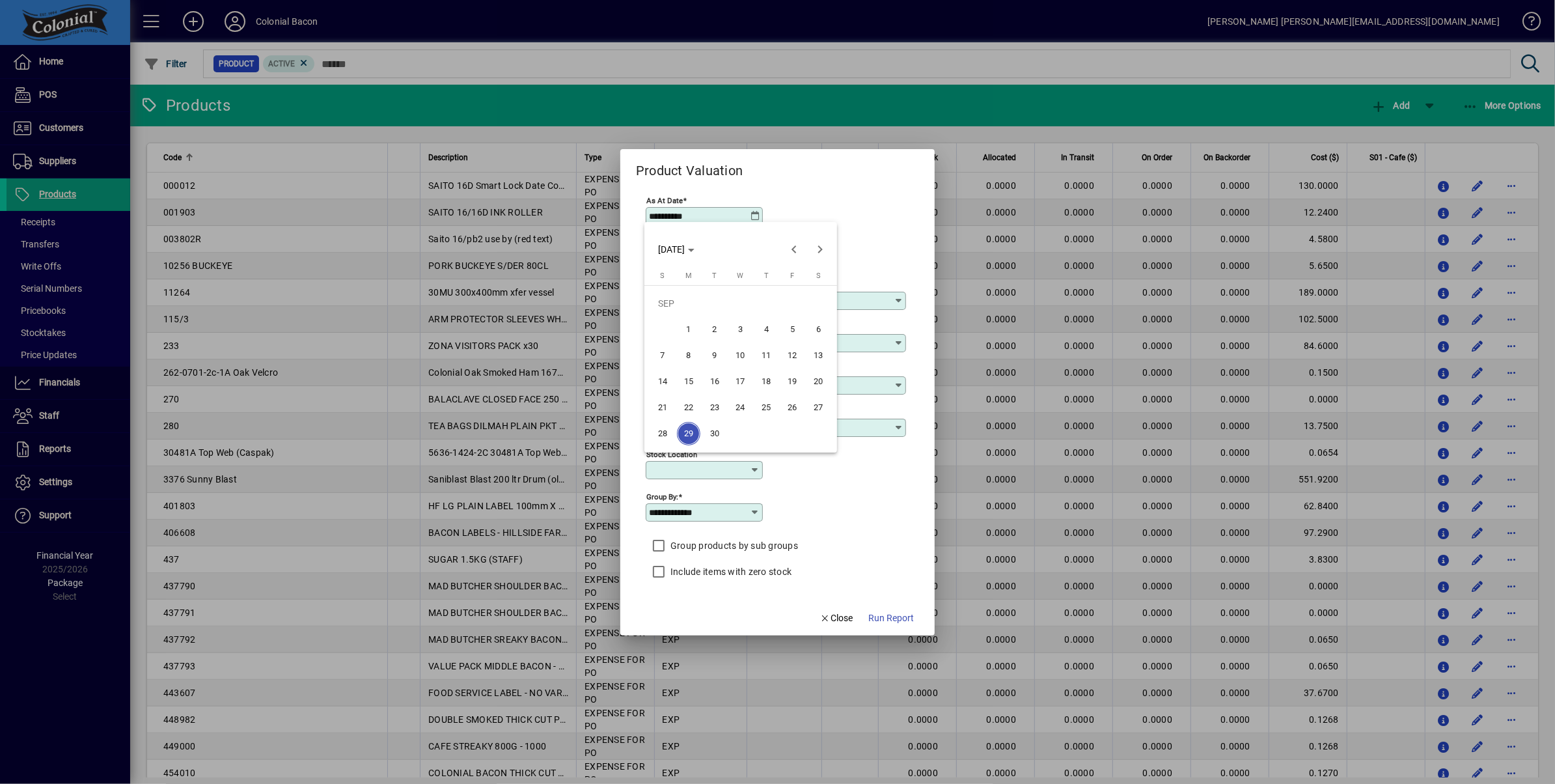
click at [723, 432] on span "30" at bounding box center [715, 433] width 23 height 23
type input "**********"
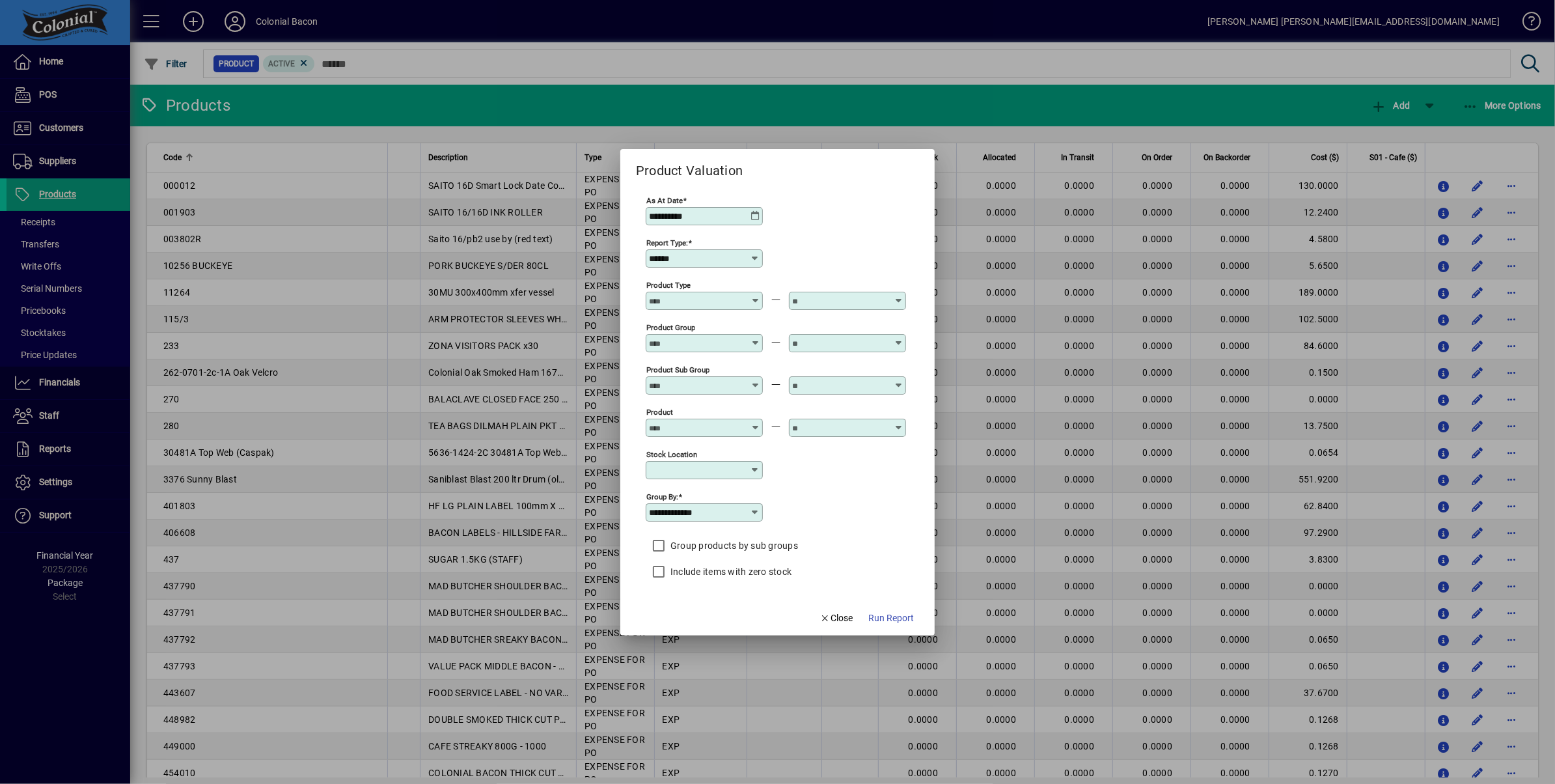
drag, startPoint x: 896, startPoint y: 621, endPoint x: 912, endPoint y: 614, distance: 17.5
click at [896, 621] on span "Run Report" at bounding box center [891, 618] width 46 height 14
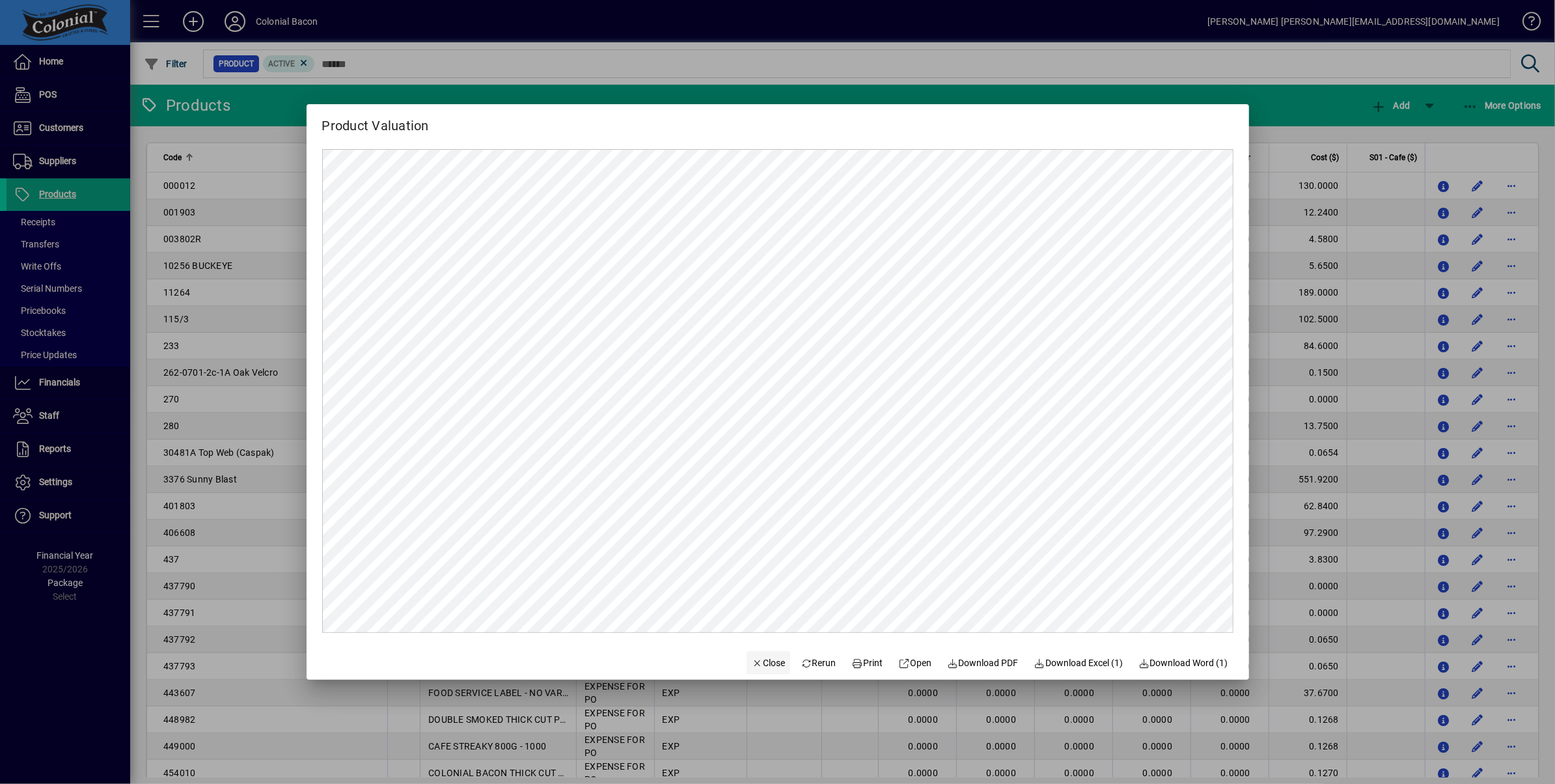
click at [755, 660] on span "Close" at bounding box center [769, 663] width 34 height 14
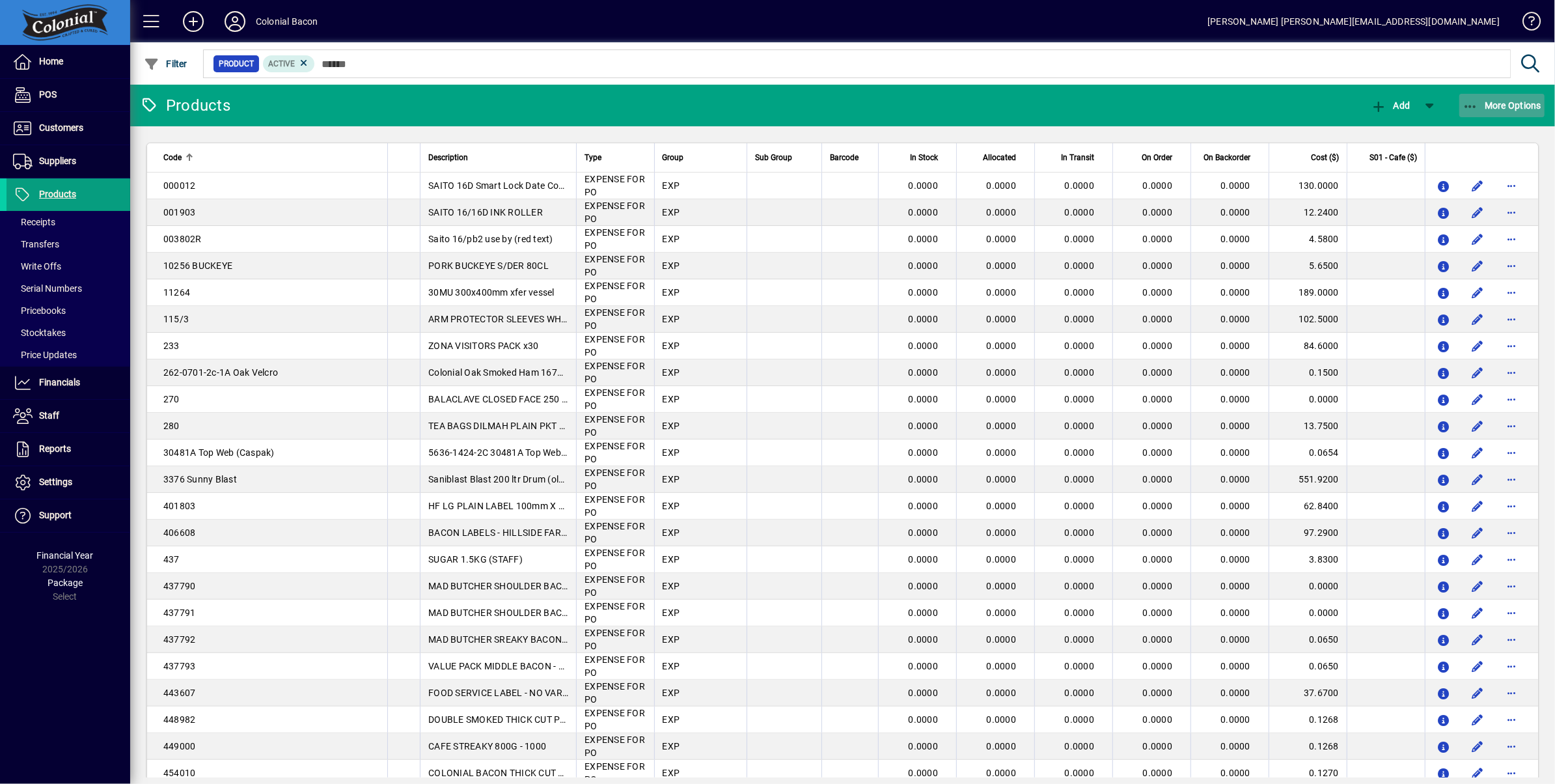
click at [1515, 105] on span "More Options" at bounding box center [1502, 105] width 79 height 10
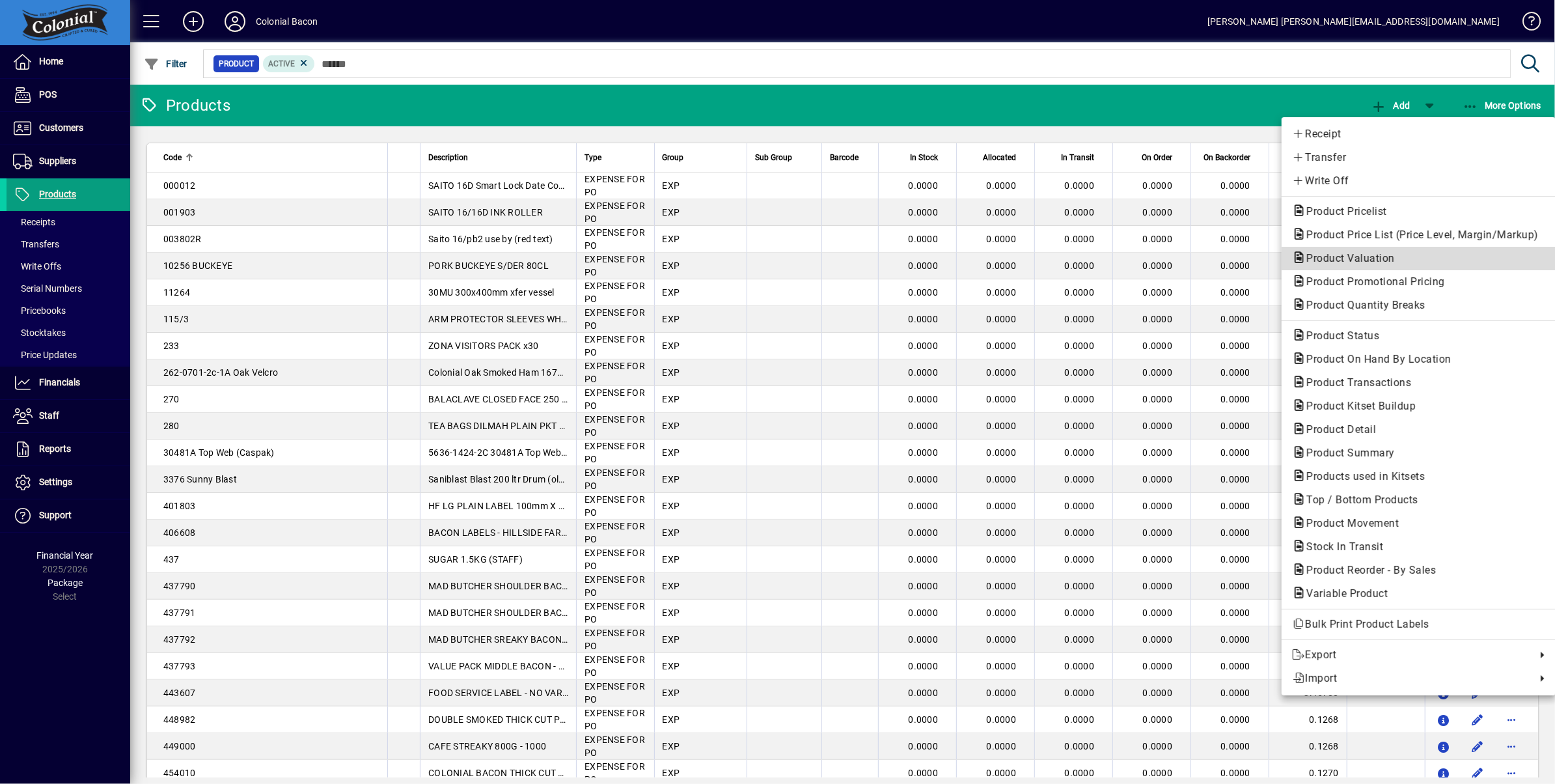
click at [1378, 257] on span "Product Valuation" at bounding box center [1347, 258] width 110 height 12
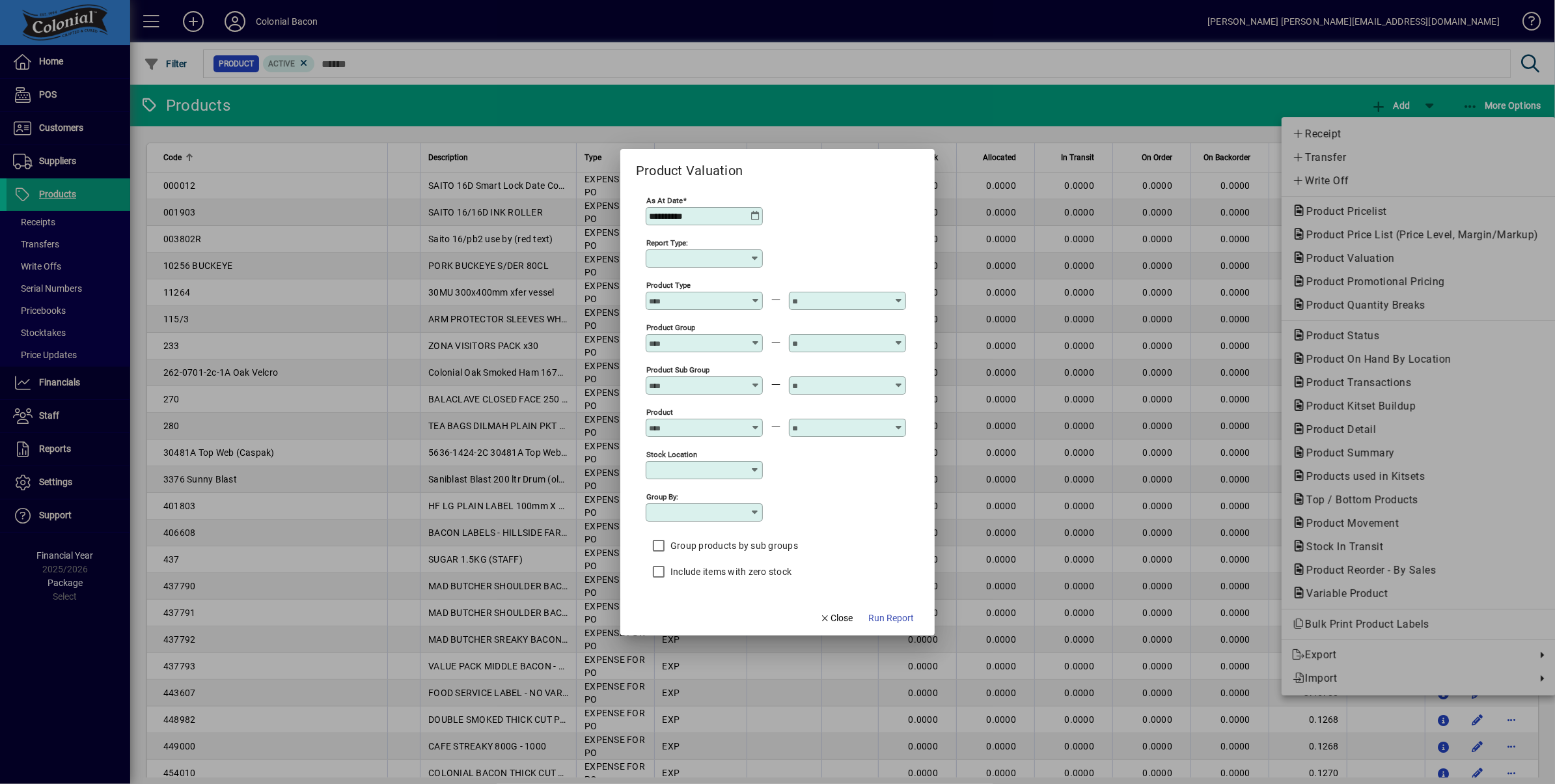
type input "******"
type input "**********"
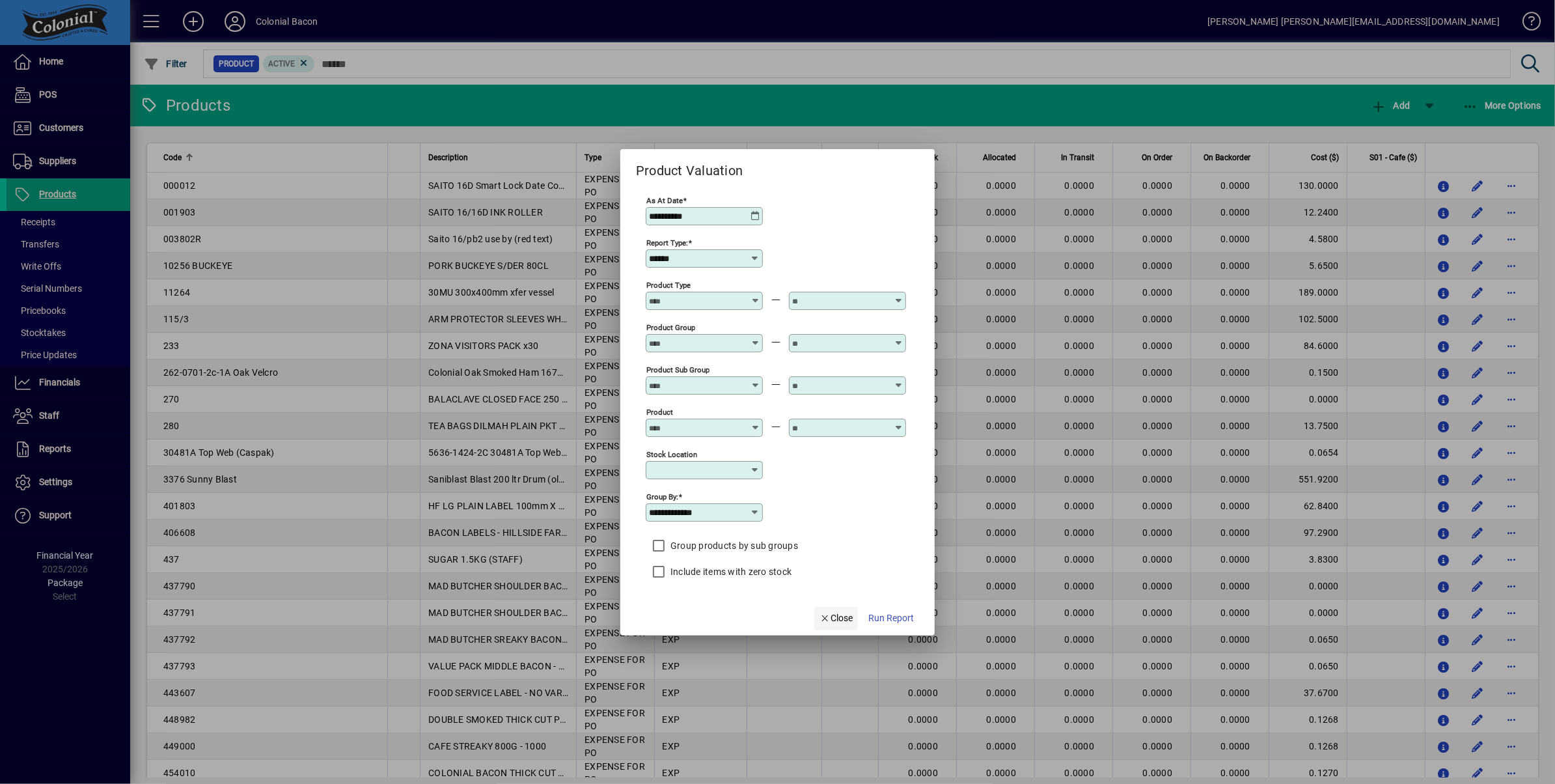
click at [836, 619] on span "Close" at bounding box center [837, 618] width 34 height 14
